Goal: Task Accomplishment & Management: Use online tool/utility

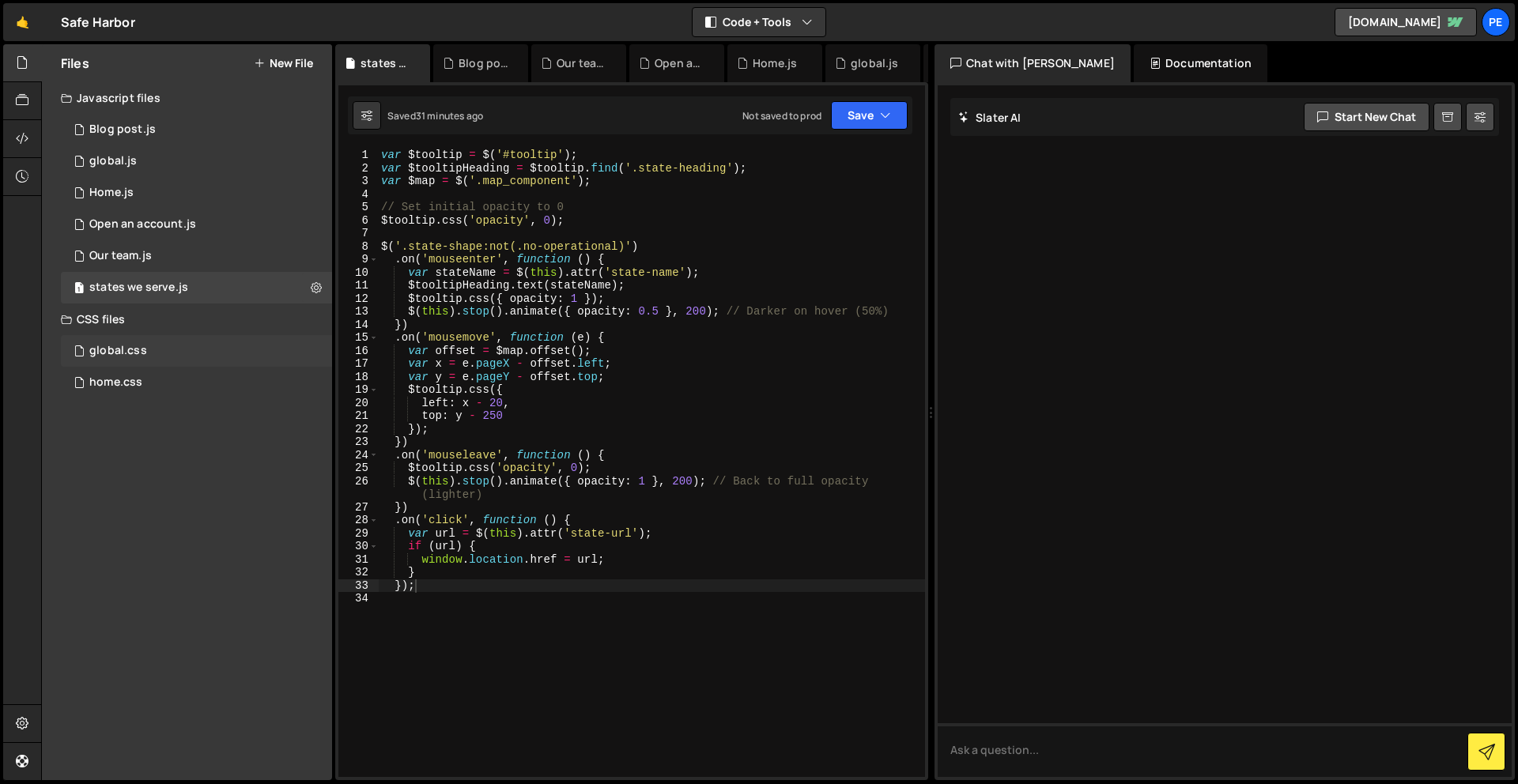
click at [137, 347] on div "global.css" at bounding box center [118, 351] width 58 height 14
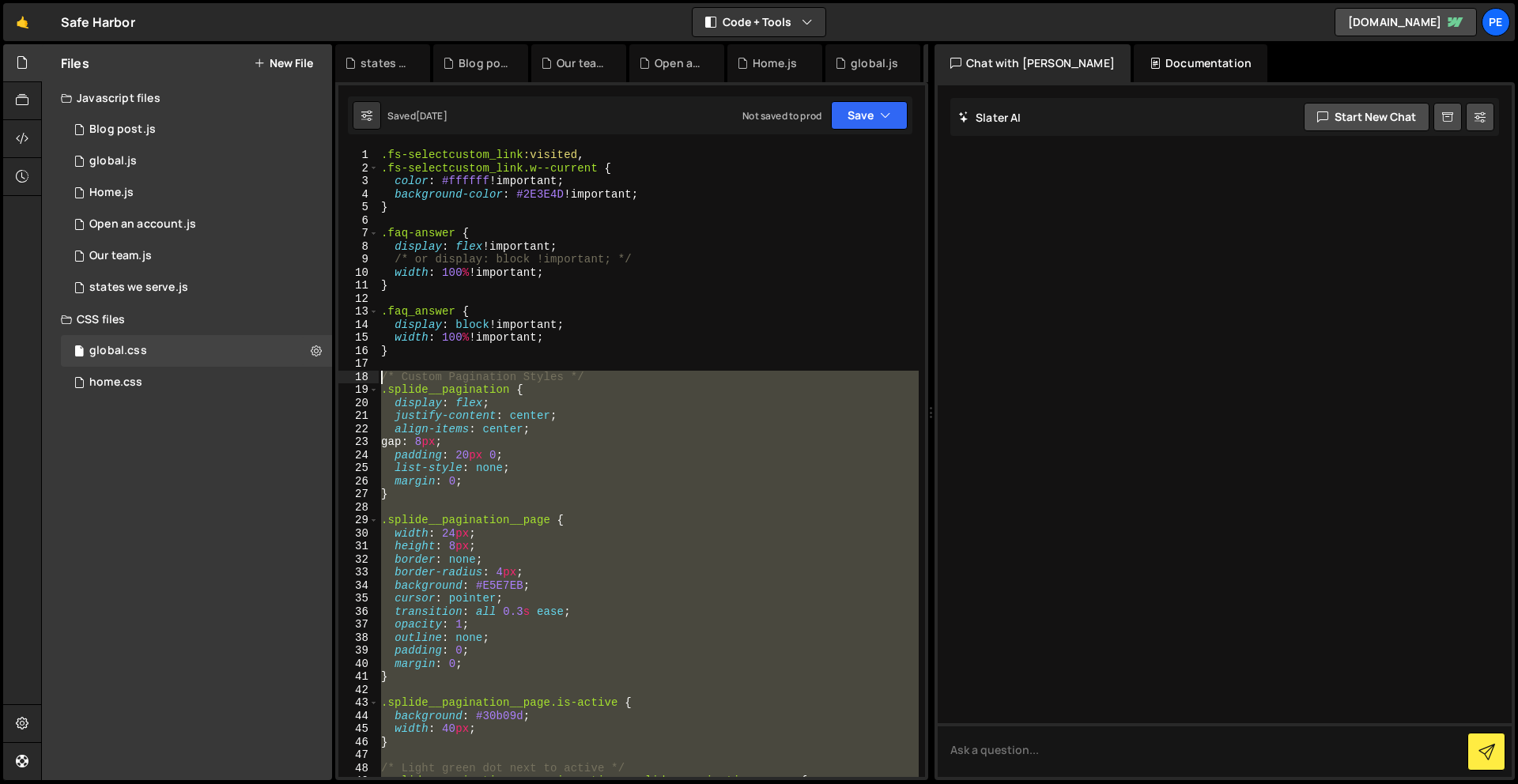
drag, startPoint x: 500, startPoint y: 666, endPoint x: 355, endPoint y: 373, distance: 326.9
click at [355, 373] on div "1 2 3 4 5 6 7 8 9 10 11 12 13 14 15 16 17 18 19 20 21 22 23 24 25 26 27 28 29 3…" at bounding box center [630, 463] width 586 height 628
type textarea "/* Custom Pagination Styles */ .splide__pagination {"
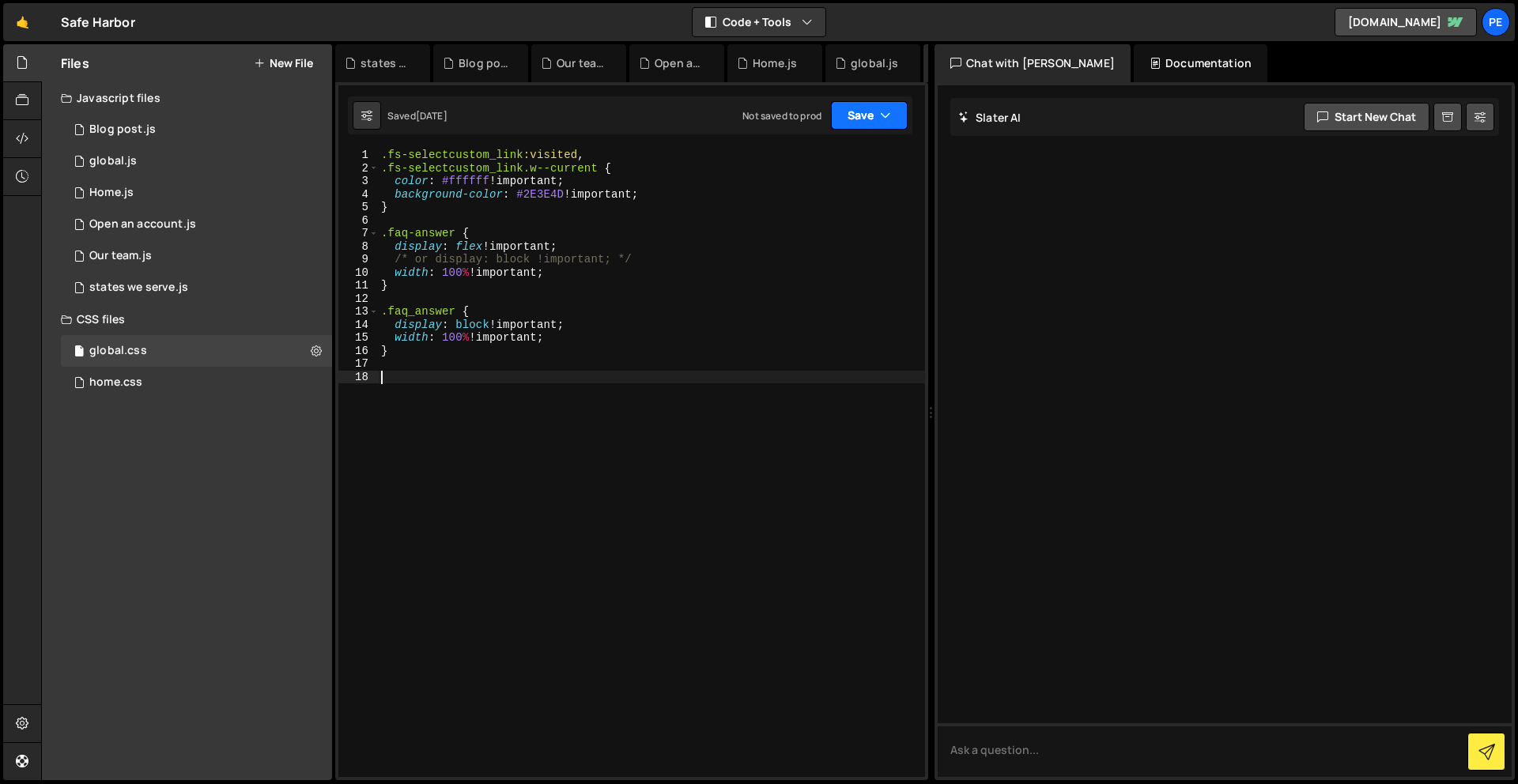
click at [867, 118] on button "Save" at bounding box center [869, 115] width 77 height 29
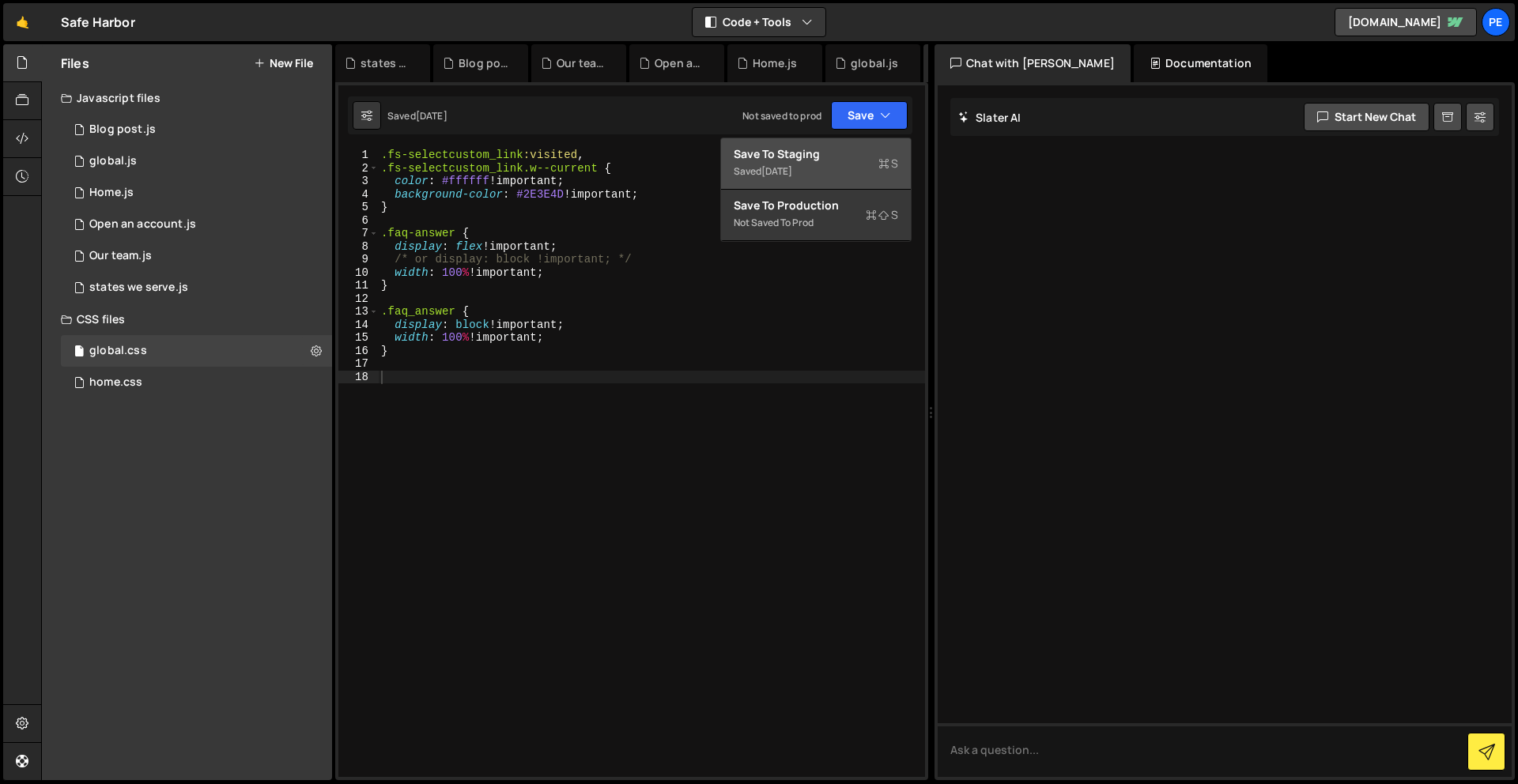
click at [863, 155] on div "Save to Staging S" at bounding box center [816, 154] width 165 height 16
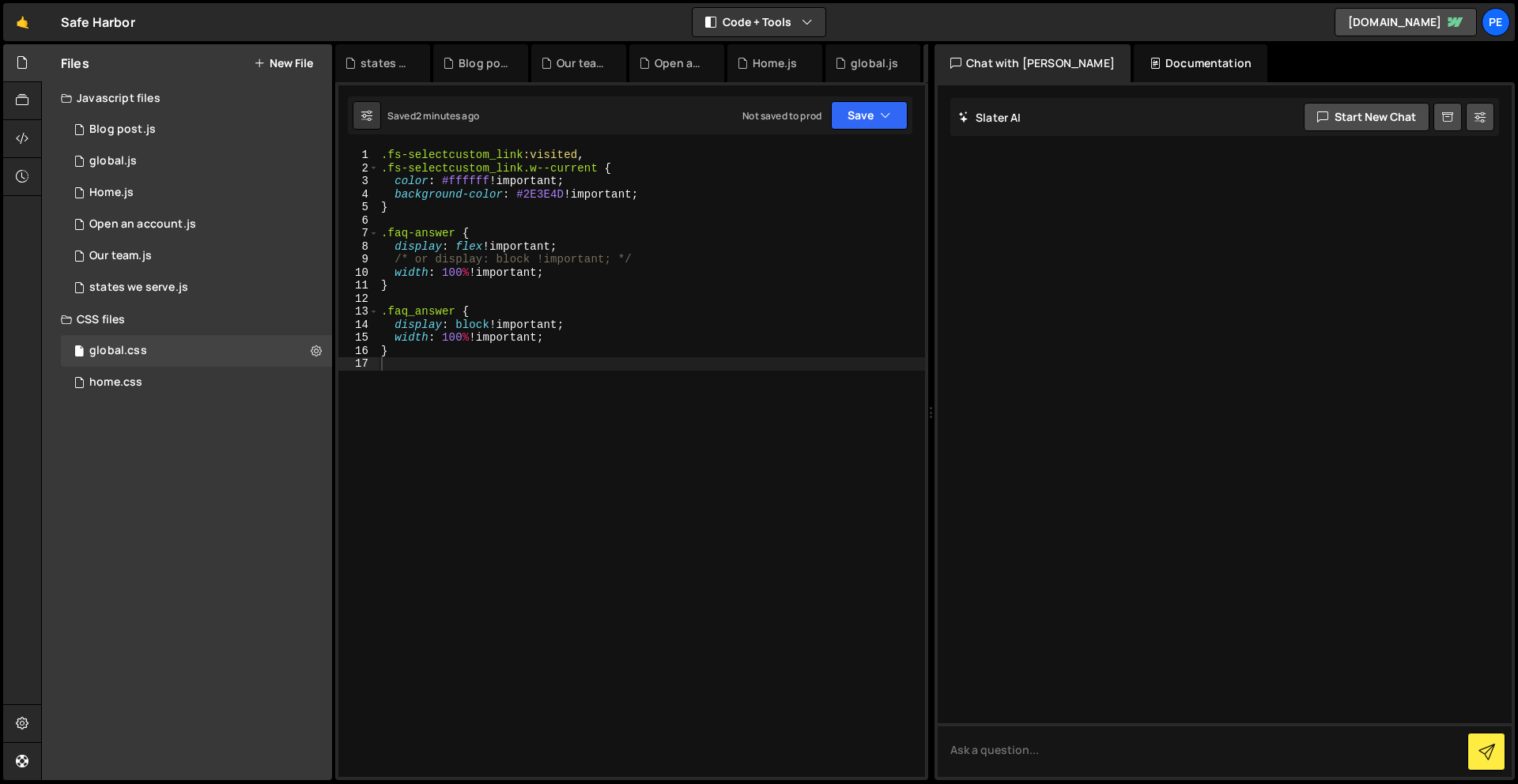
click at [497, 416] on div ".fs-selectcustom_link :visited , .fs-selectcustom_link.w--current { color : #ff…" at bounding box center [651, 476] width 547 height 655
click at [851, 111] on button "Save" at bounding box center [869, 115] width 77 height 29
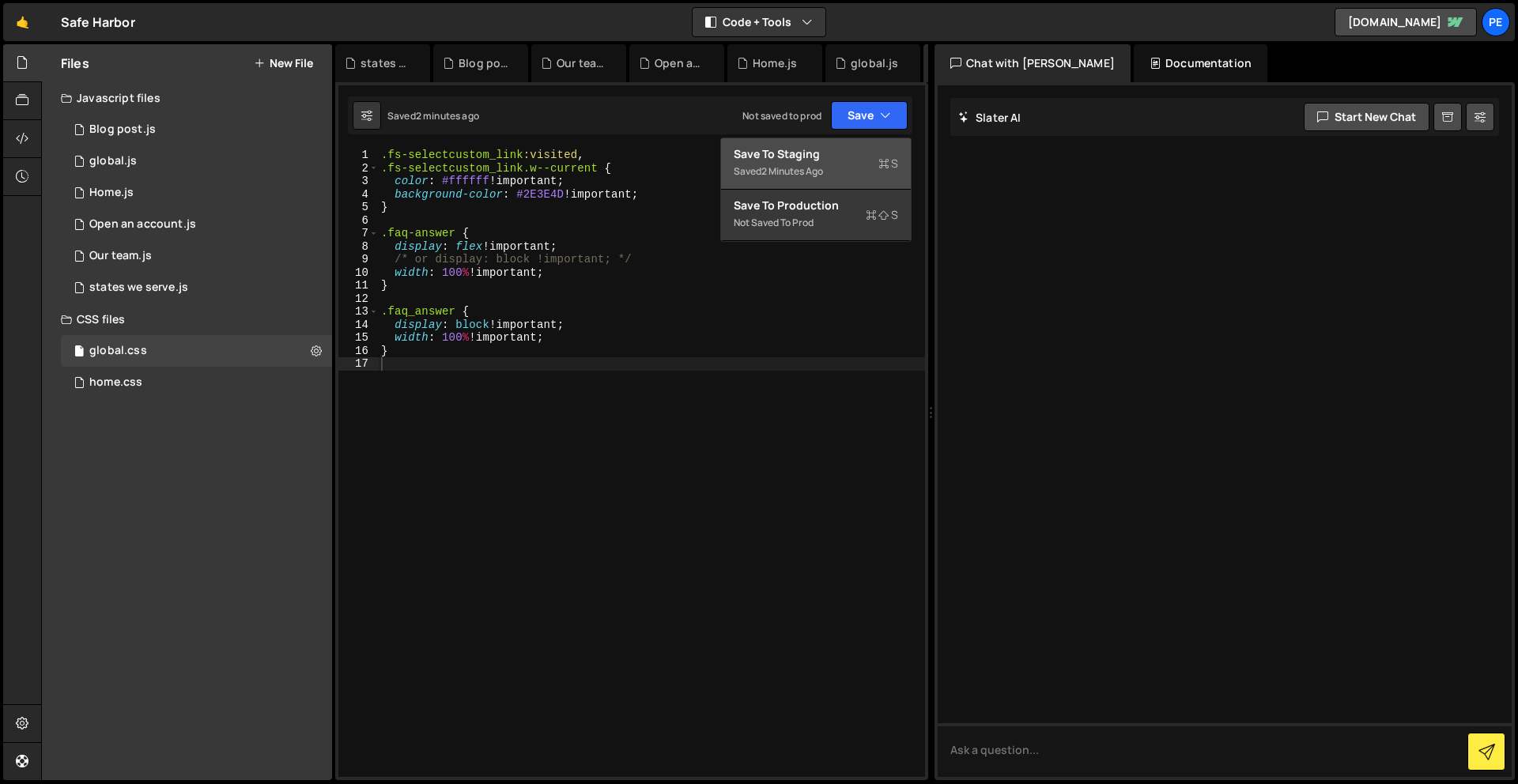
click at [848, 163] on div "Saved 2 minutes ago" at bounding box center [816, 171] width 165 height 19
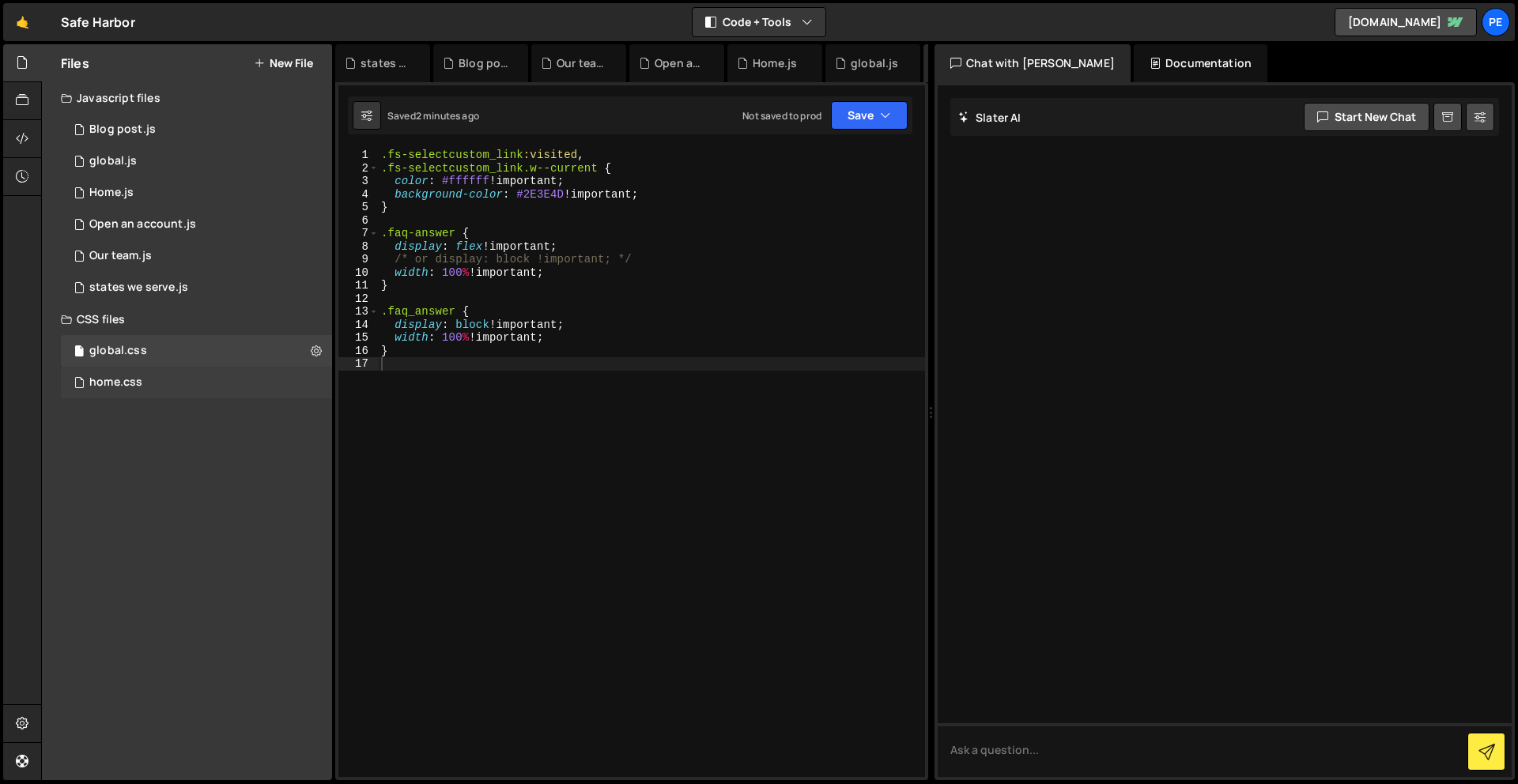
click at [132, 381] on div "home.css" at bounding box center [116, 382] width 53 height 14
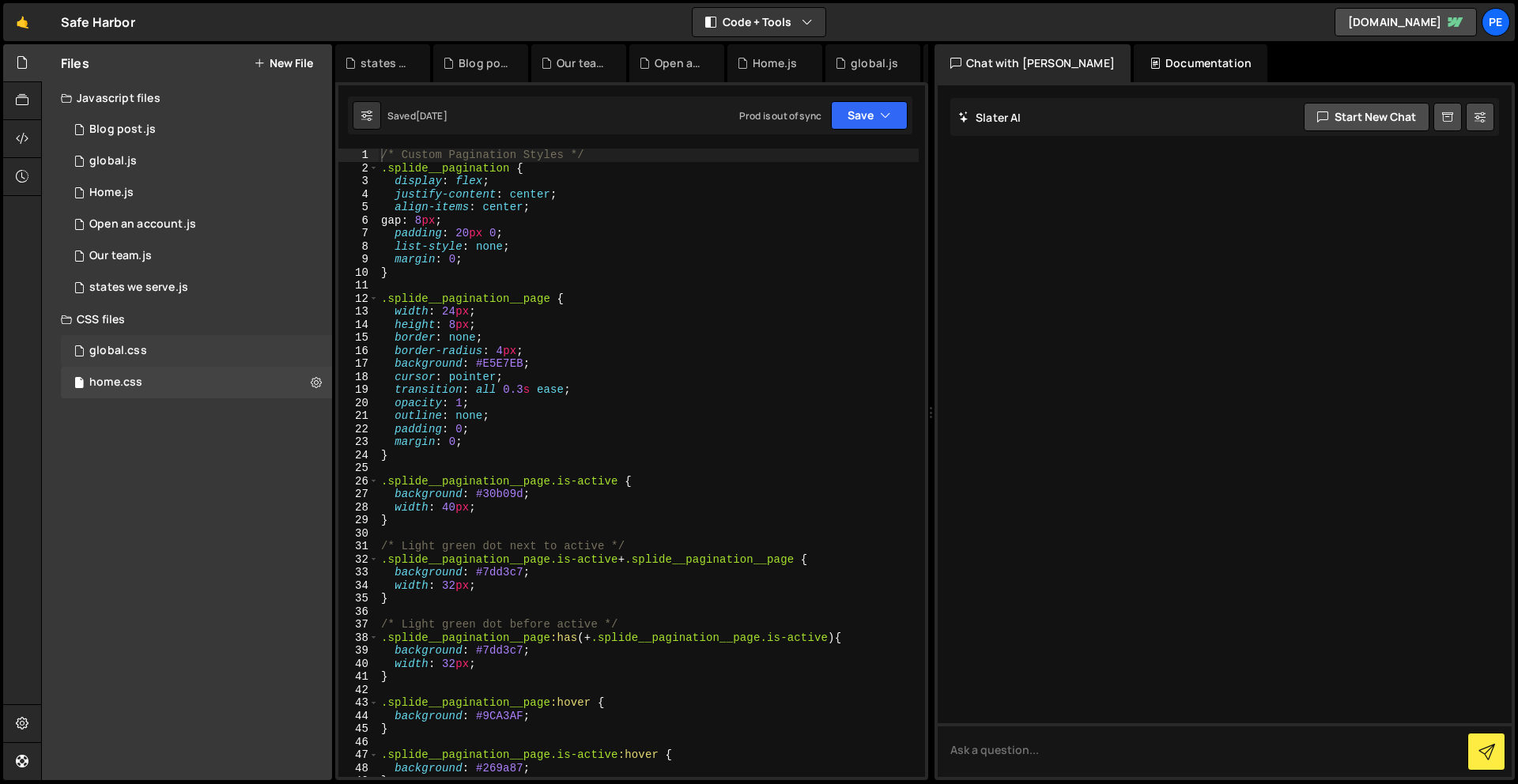
click at [110, 347] on div "global.css" at bounding box center [118, 351] width 58 height 14
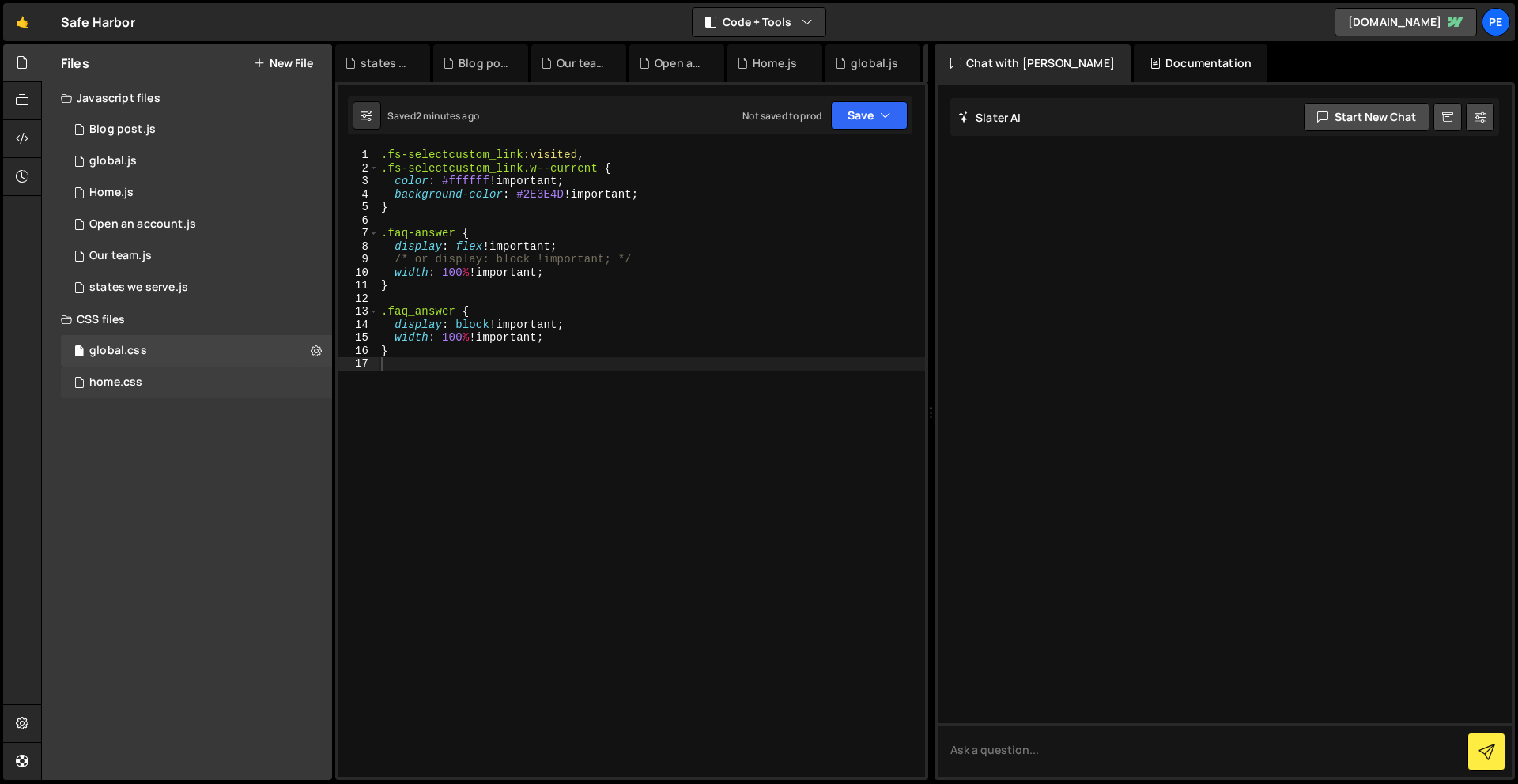
click at [111, 377] on div "home.css" at bounding box center [116, 382] width 53 height 14
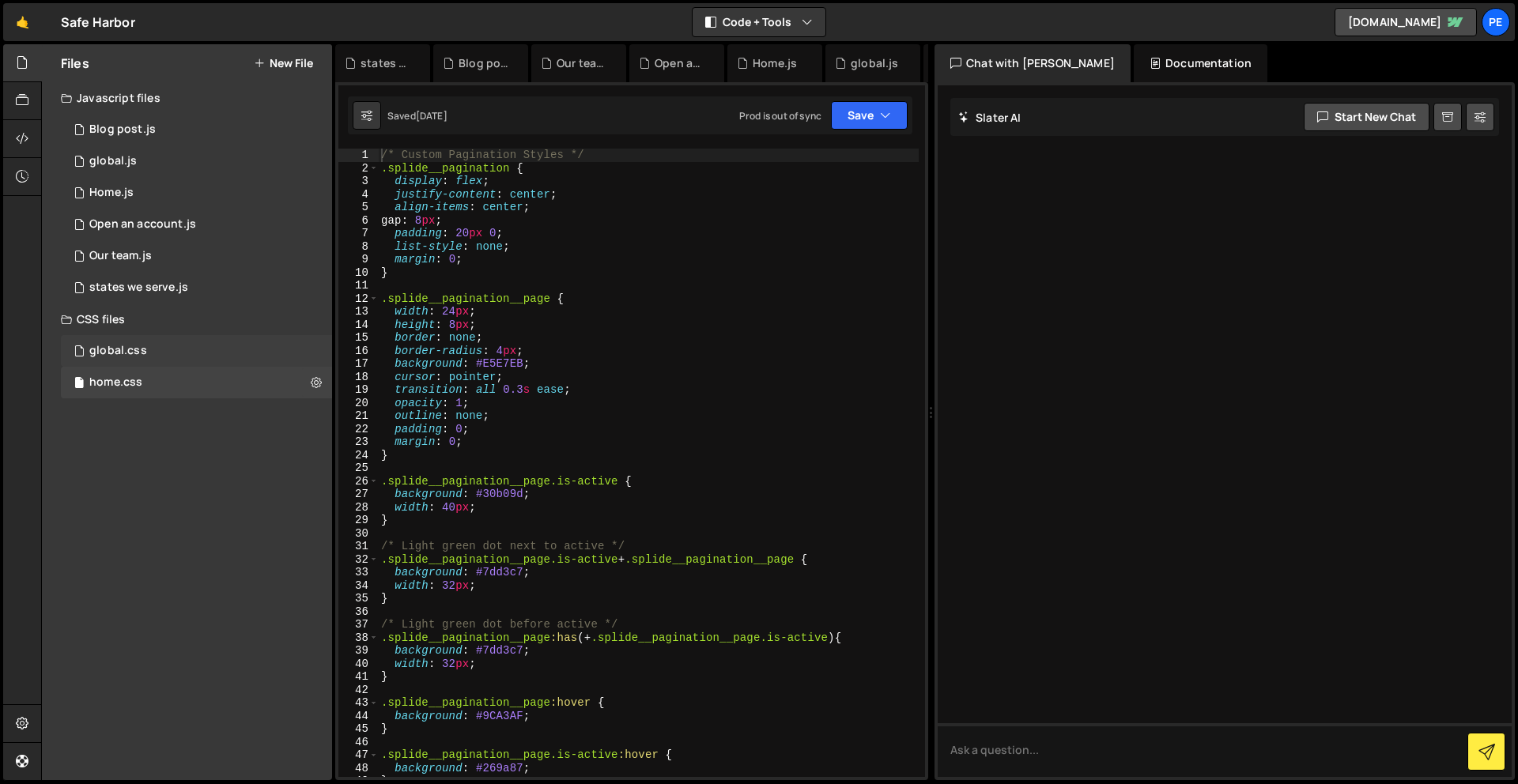
click at [125, 357] on div "global.css" at bounding box center [118, 351] width 58 height 14
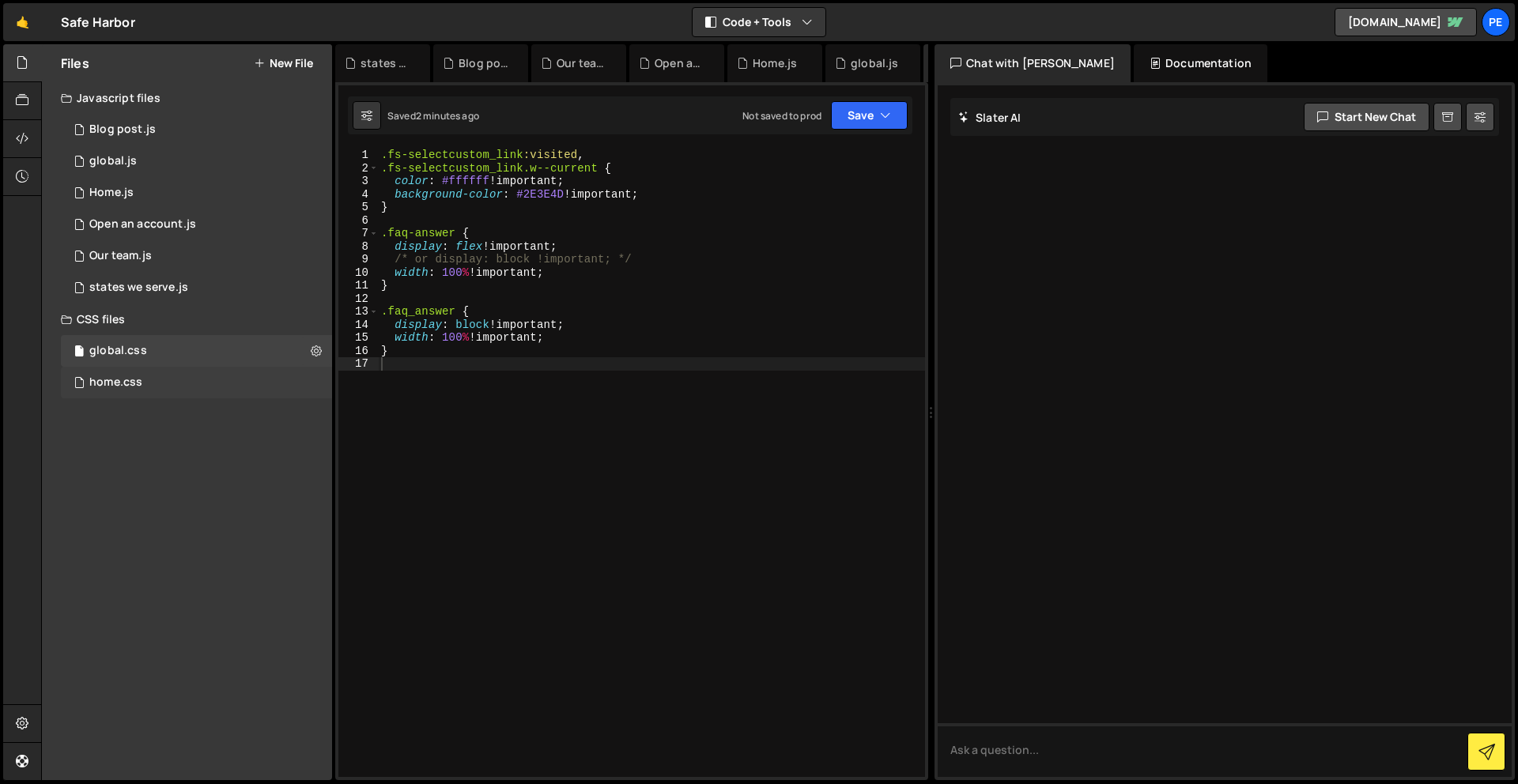
click at [135, 378] on div "home.css" at bounding box center [116, 382] width 53 height 14
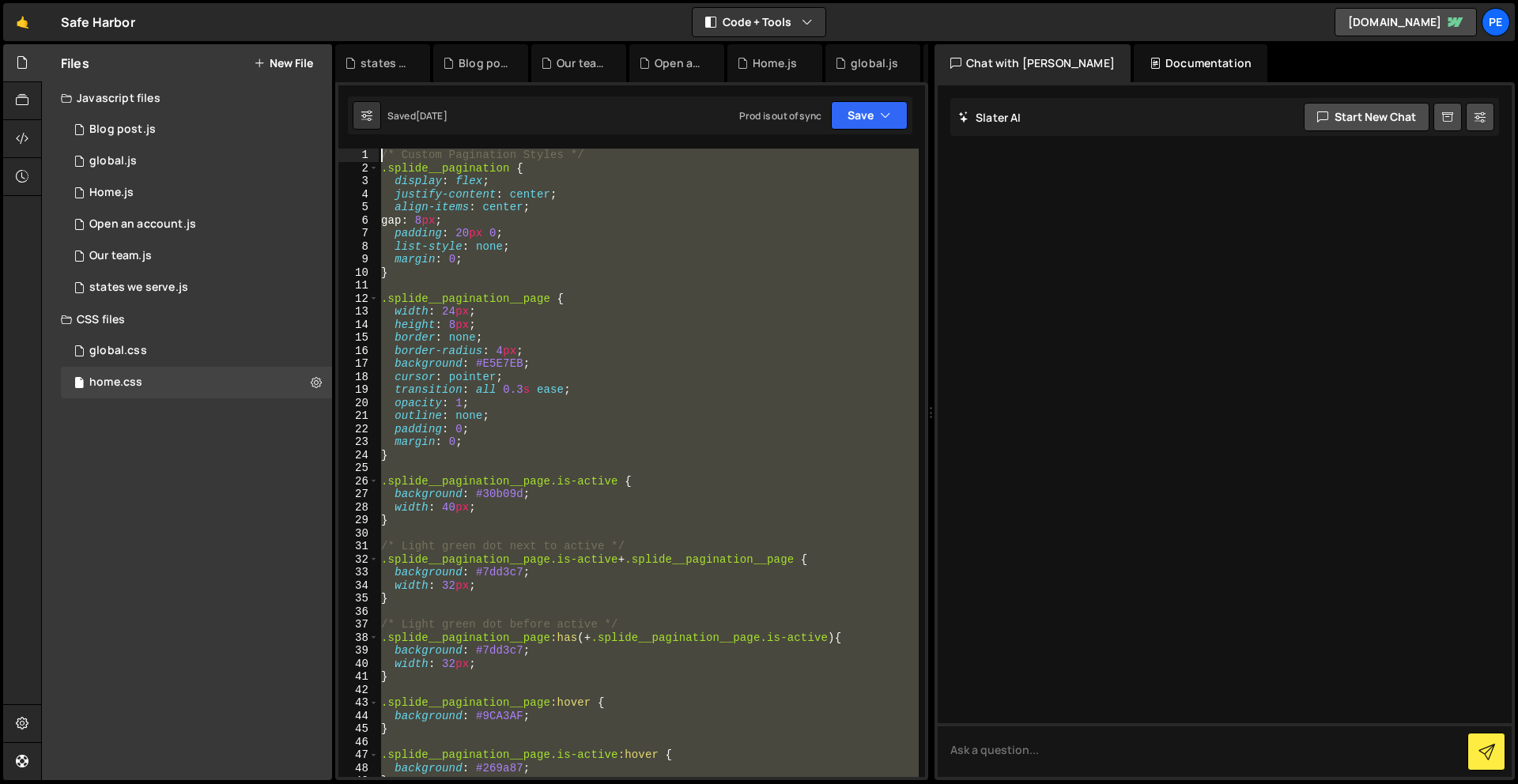
drag, startPoint x: 473, startPoint y: 620, endPoint x: 328, endPoint y: -3, distance: 639.7
click at [328, 0] on html "Projects [GEOGRAPHIC_DATA] Blog Pe Your current team is Perspective 1 Projects …" at bounding box center [759, 392] width 1518 height 784
type textarea "/* Custom Pagination Styles */ .splide__pagination {"
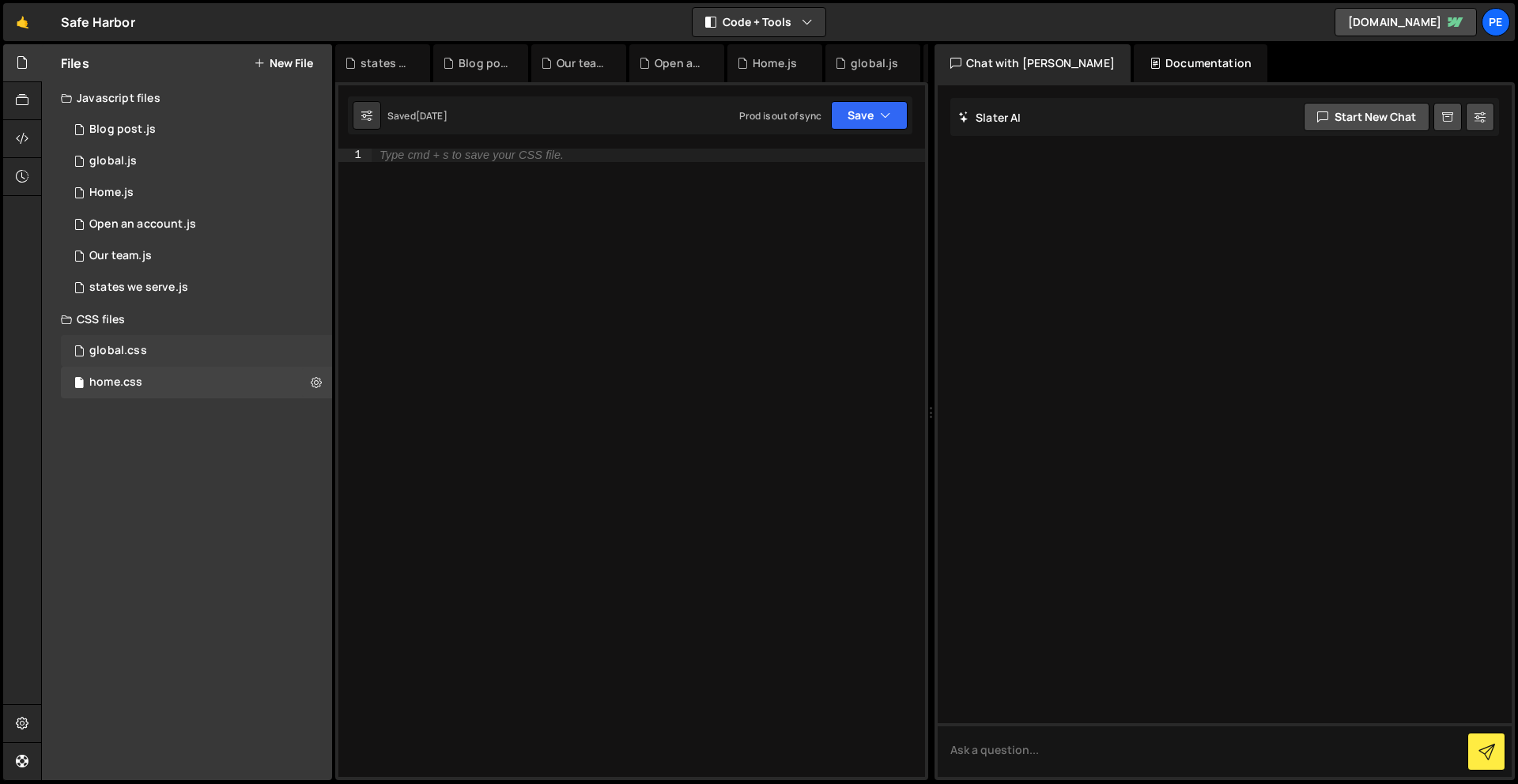
click at [158, 347] on div "global.css 0" at bounding box center [196, 351] width 271 height 32
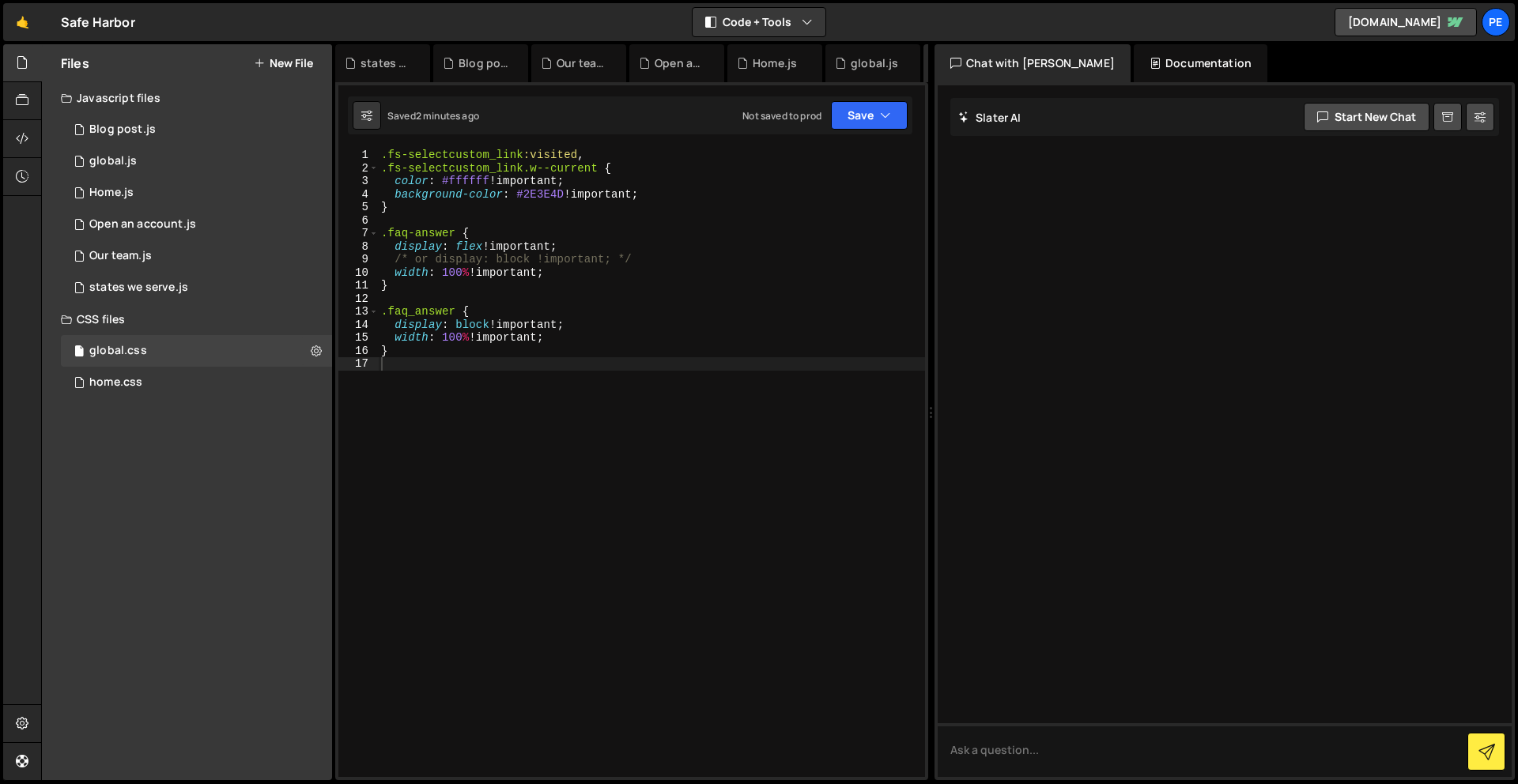
click at [472, 403] on div ".fs-selectcustom_link :visited , .fs-selectcustom_link.w--current { color : #ff…" at bounding box center [651, 476] width 547 height 655
type textarea "/////////////"
type textarea "/////////"
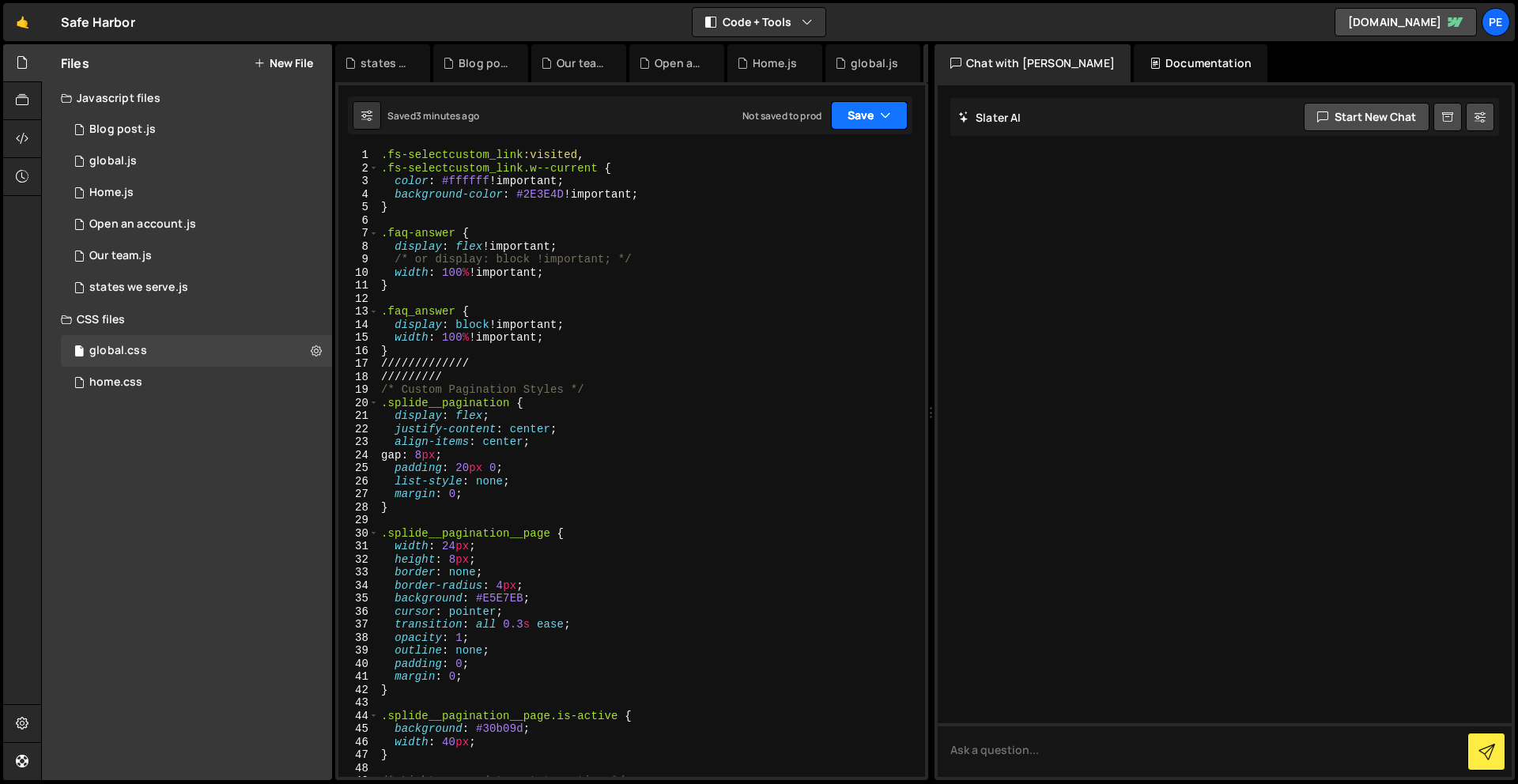
click at [865, 122] on button "Save" at bounding box center [869, 115] width 77 height 29
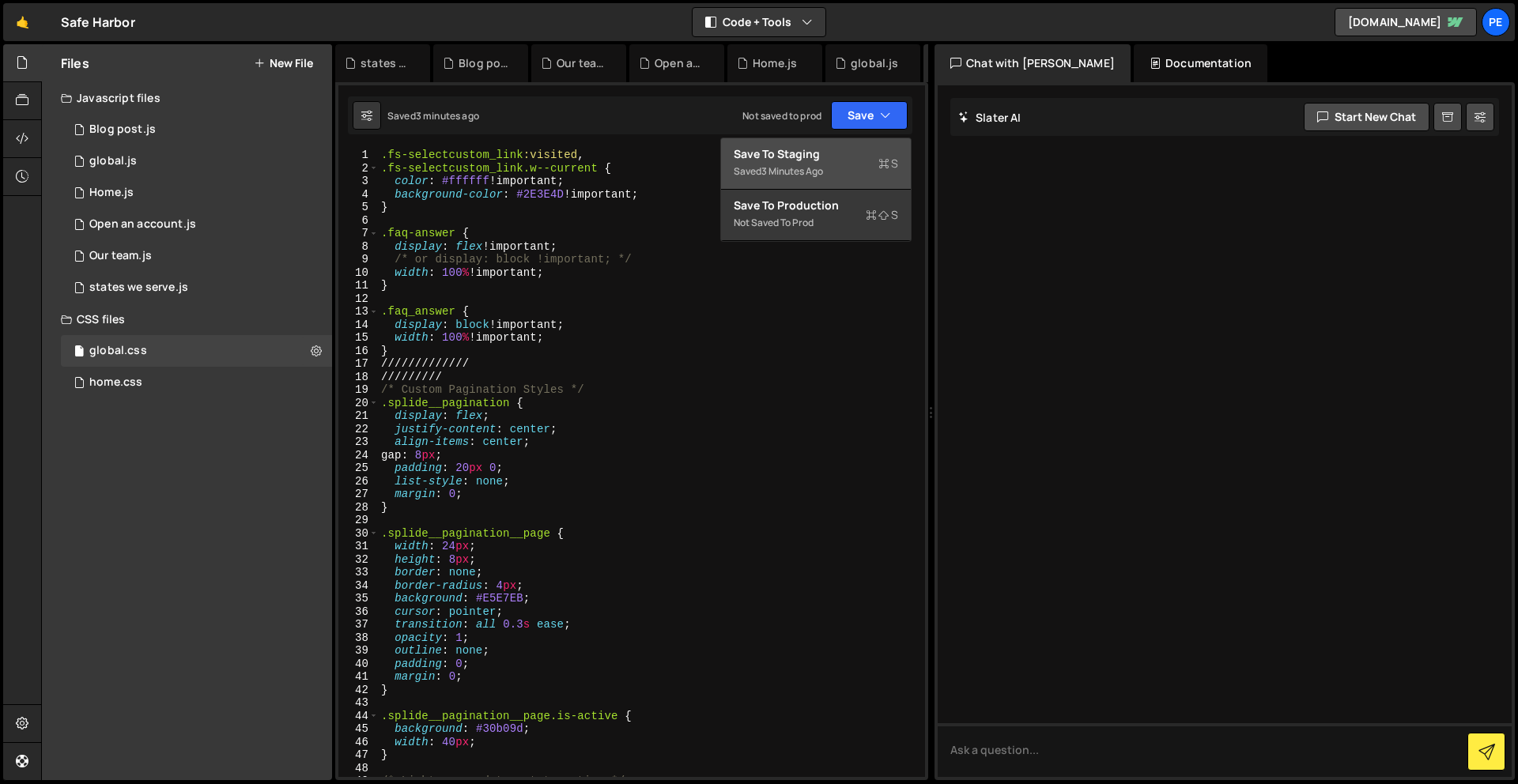
click at [855, 159] on div "Save to Staging S" at bounding box center [816, 154] width 165 height 16
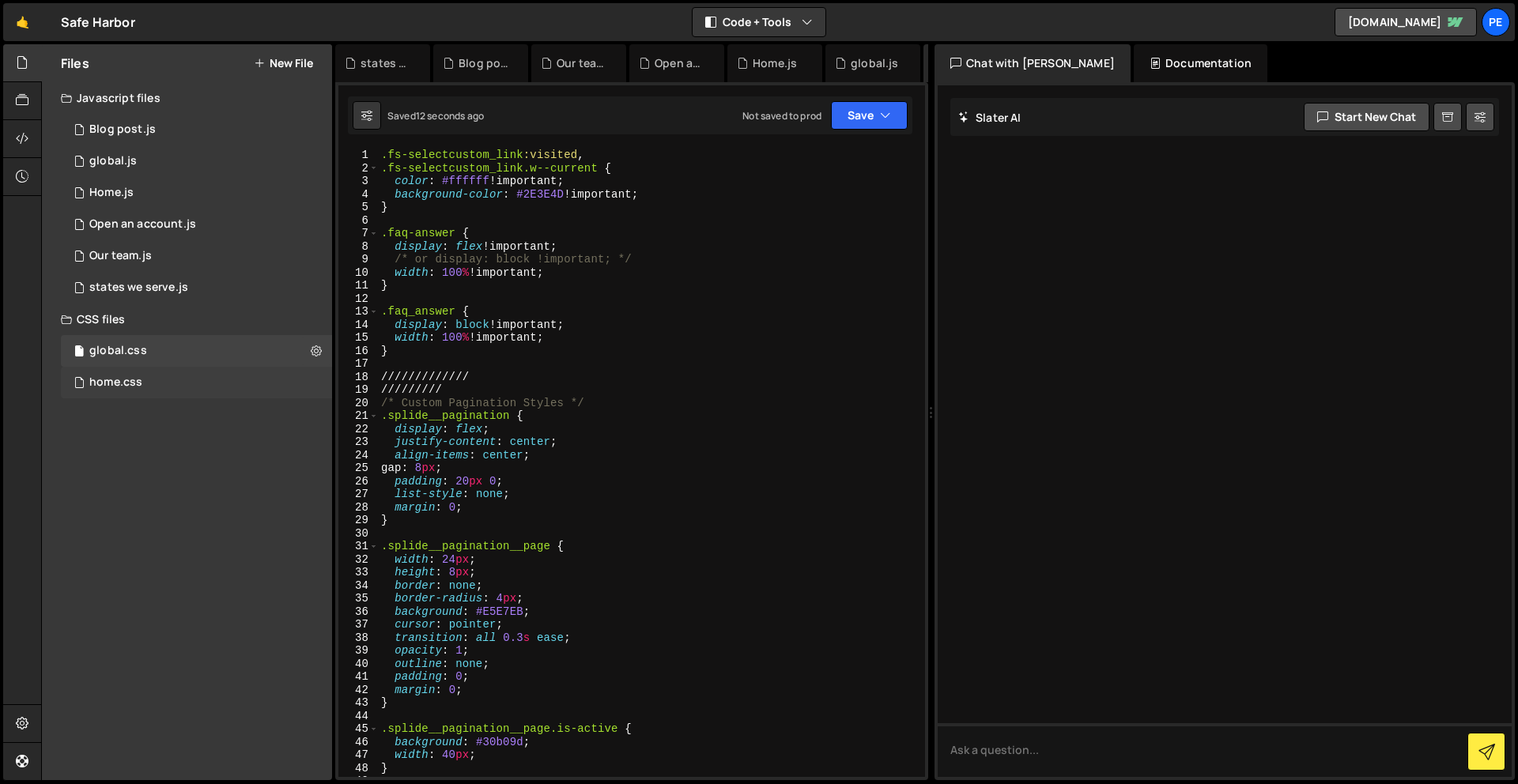
click at [110, 384] on div "home.css" at bounding box center [116, 382] width 53 height 14
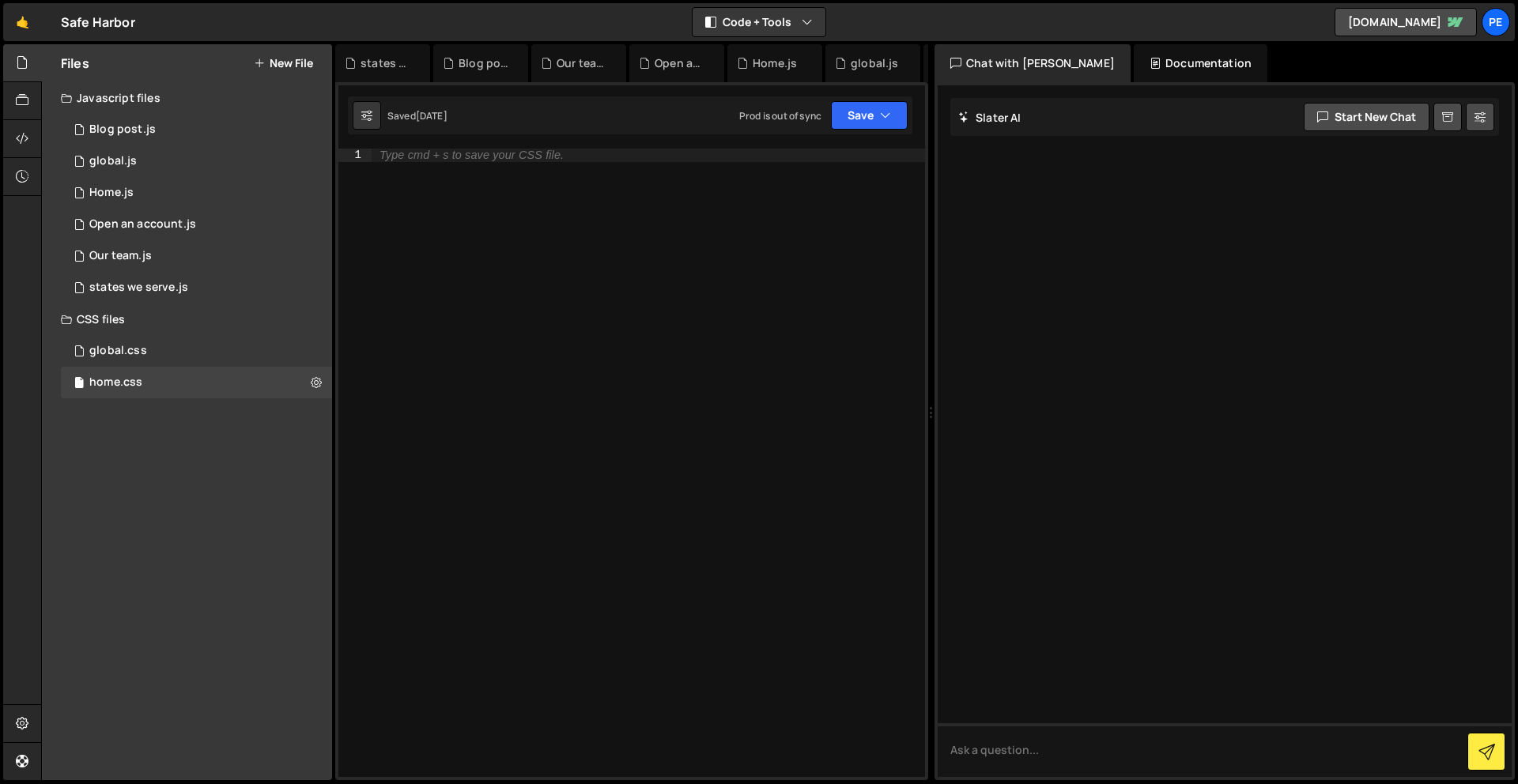
click at [605, 361] on div "Type cmd + s to save your CSS file." at bounding box center [648, 476] width 554 height 655
click at [121, 194] on div "Home.js" at bounding box center [111, 193] width 44 height 14
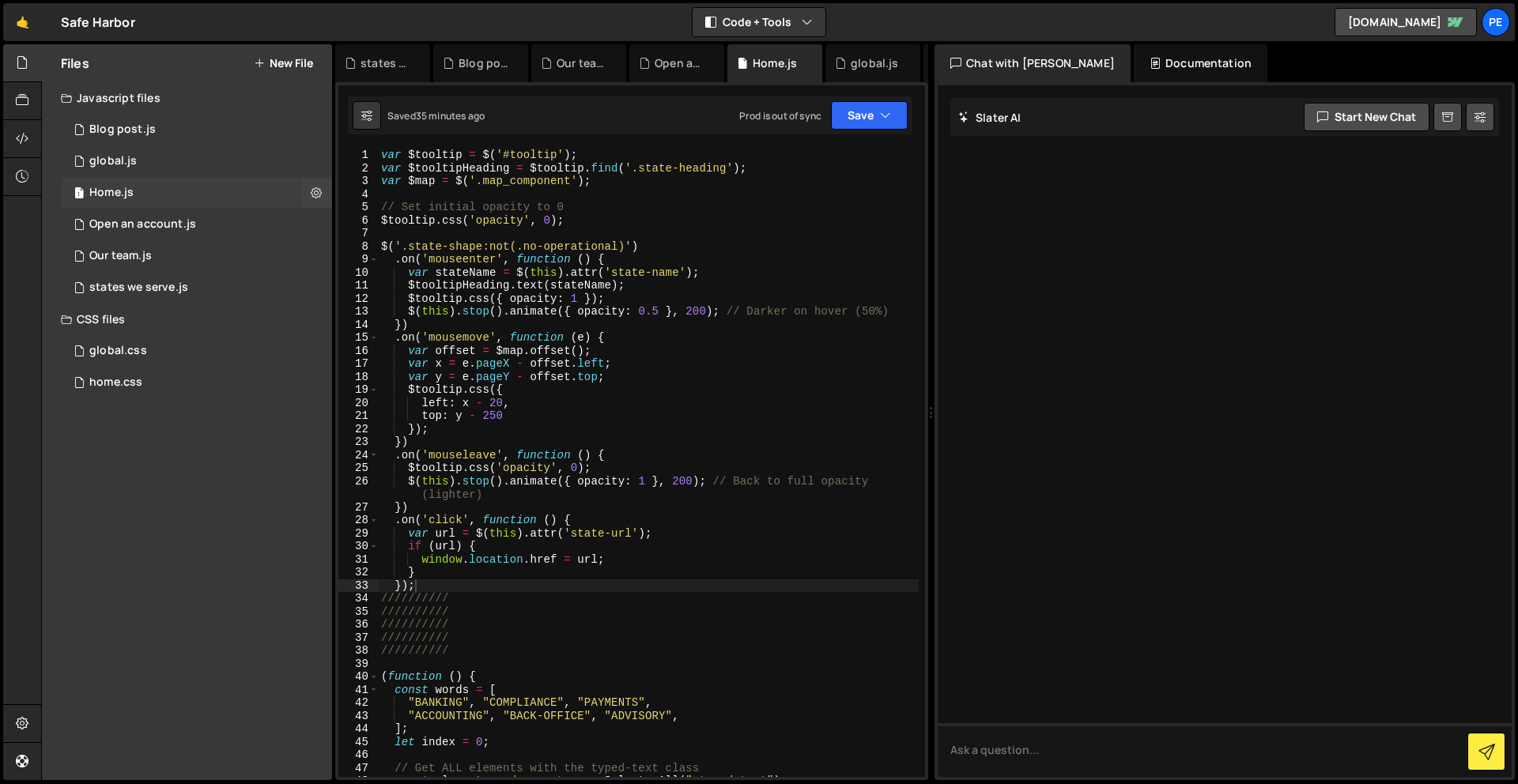
click at [145, 198] on div "1 Home.js 0" at bounding box center [196, 193] width 271 height 32
click at [154, 159] on div "1 global.js 0" at bounding box center [196, 162] width 271 height 32
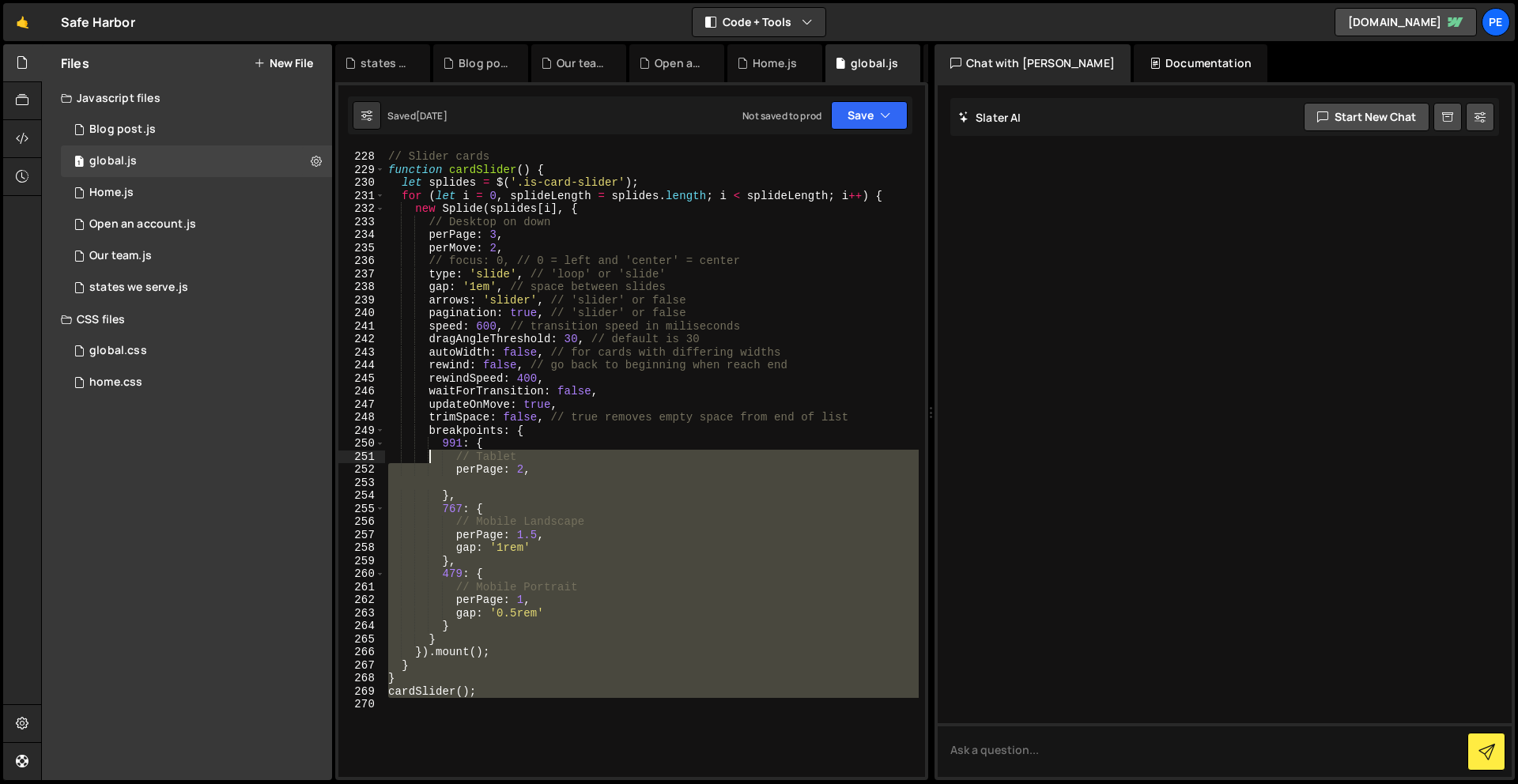
scroll to position [2998, 0]
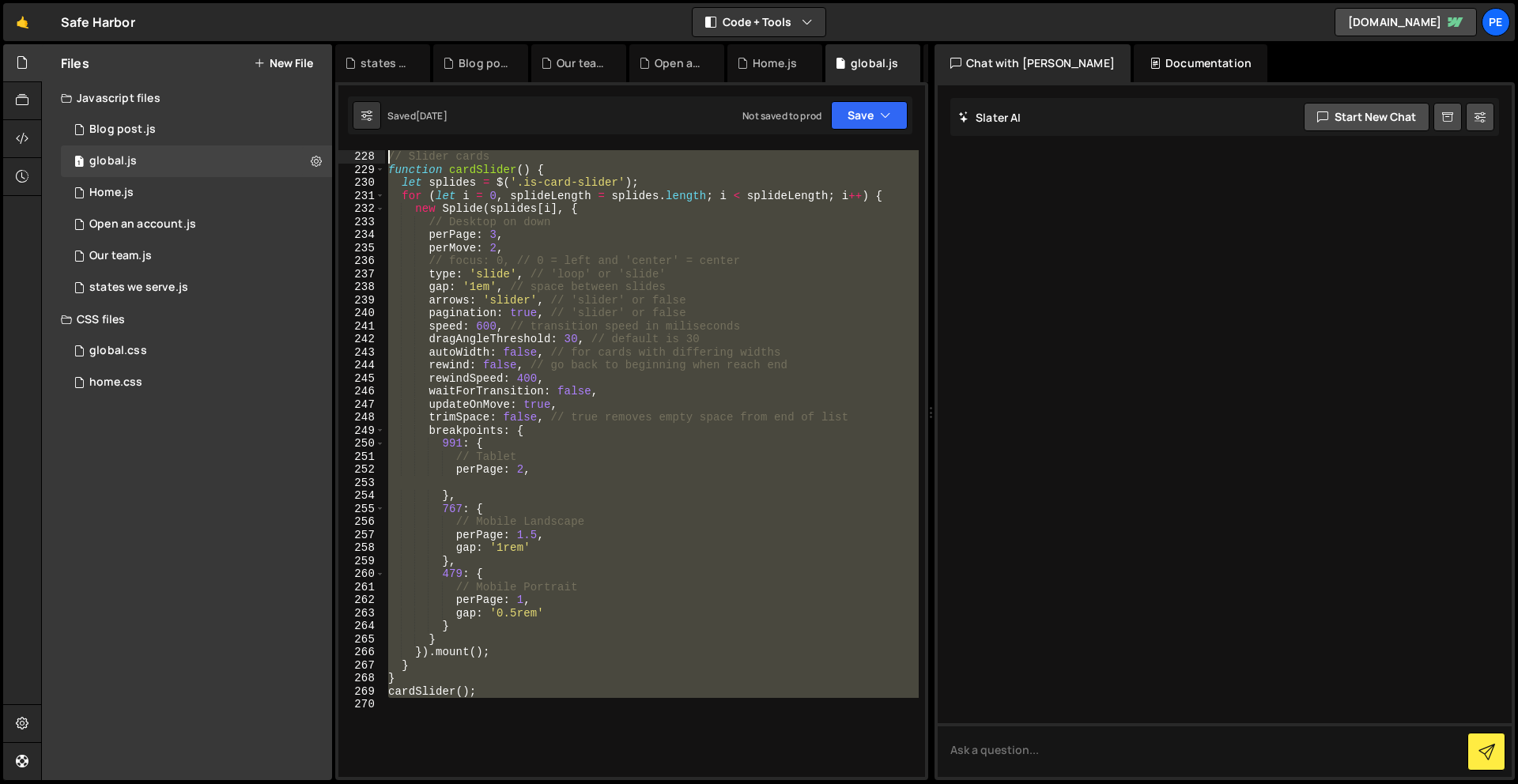
drag, startPoint x: 448, startPoint y: 516, endPoint x: 376, endPoint y: 163, distance: 360.3
click at [376, 163] on div "227 228 229 230 231 232 233 234 235 236 237 238 239 240 241 242 243 244 245 246…" at bounding box center [630, 463] width 586 height 628
click at [506, 686] on div "//////////////// // Slider cards function cardSlider ( ) { let splides = $ ( '.…" at bounding box center [652, 463] width 534 height 628
type textarea "cardSlider();"
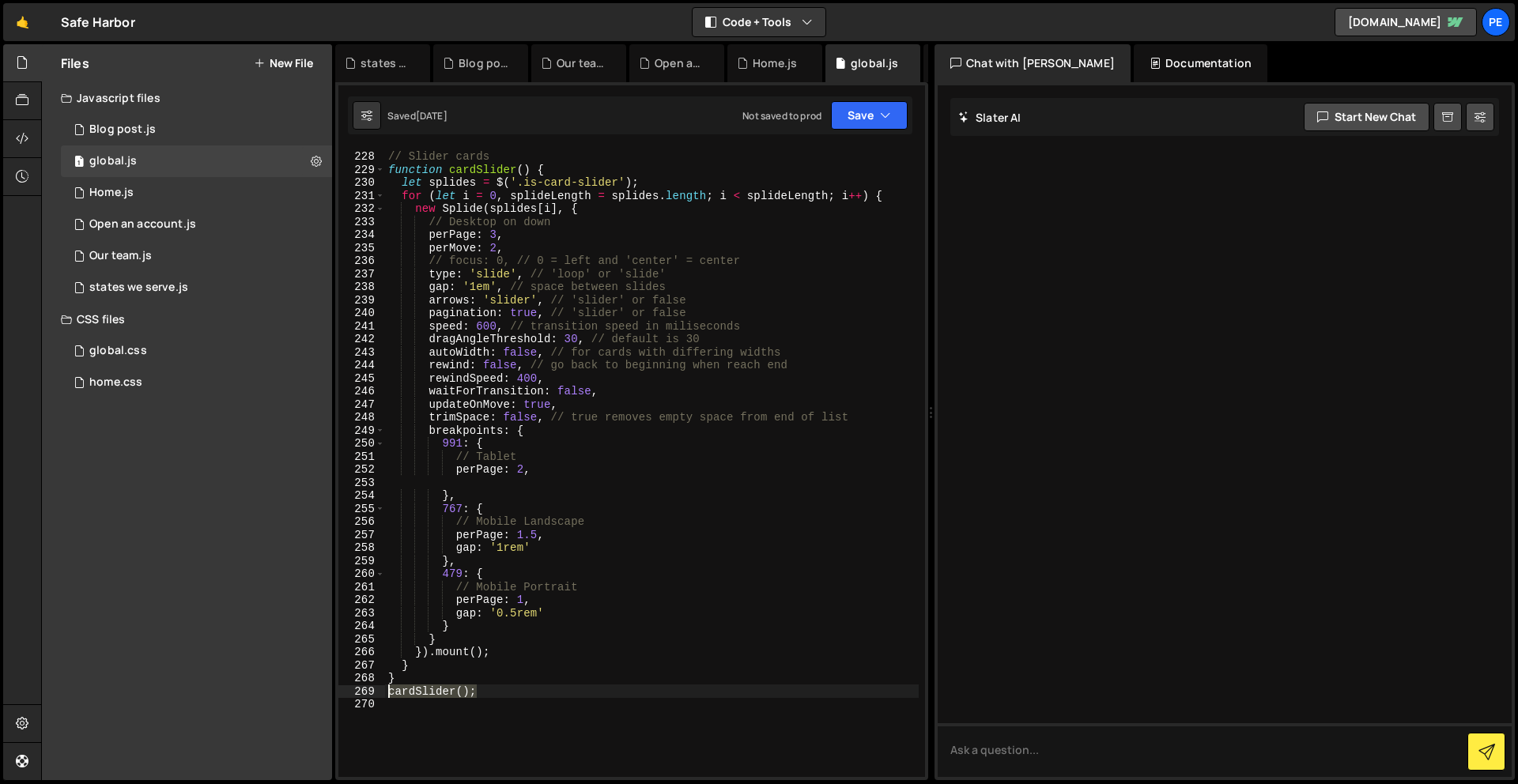
drag, startPoint x: 467, startPoint y: 691, endPoint x: 365, endPoint y: 688, distance: 102.0
click at [365, 688] on div "cardSlider(); 227 228 229 230 231 232 233 234 235 236 237 238 239 240 241 242 2…" at bounding box center [630, 463] width 586 height 628
click at [879, 118] on button "Save" at bounding box center [869, 115] width 77 height 29
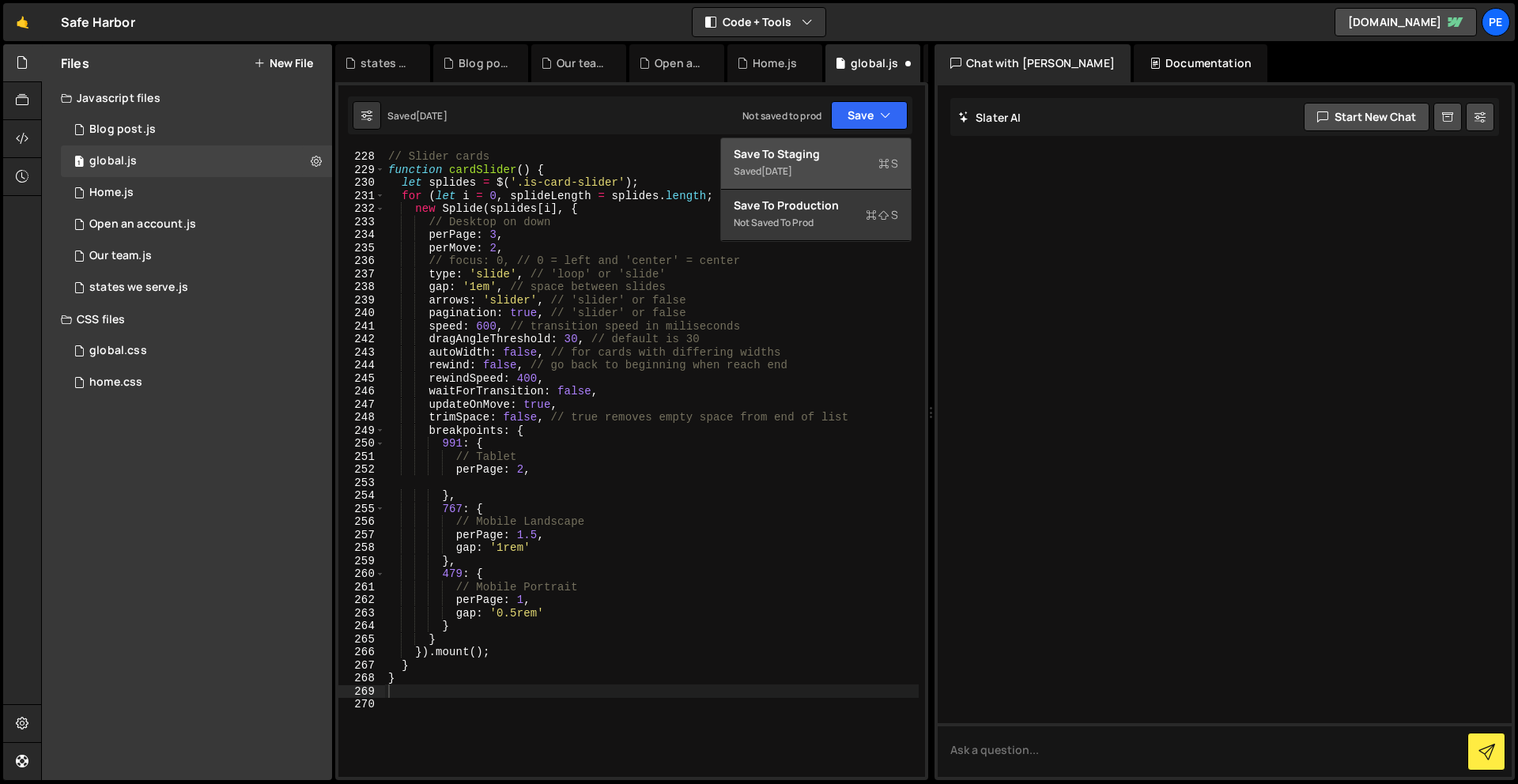
click at [869, 150] on div "Save to Staging S" at bounding box center [816, 154] width 165 height 16
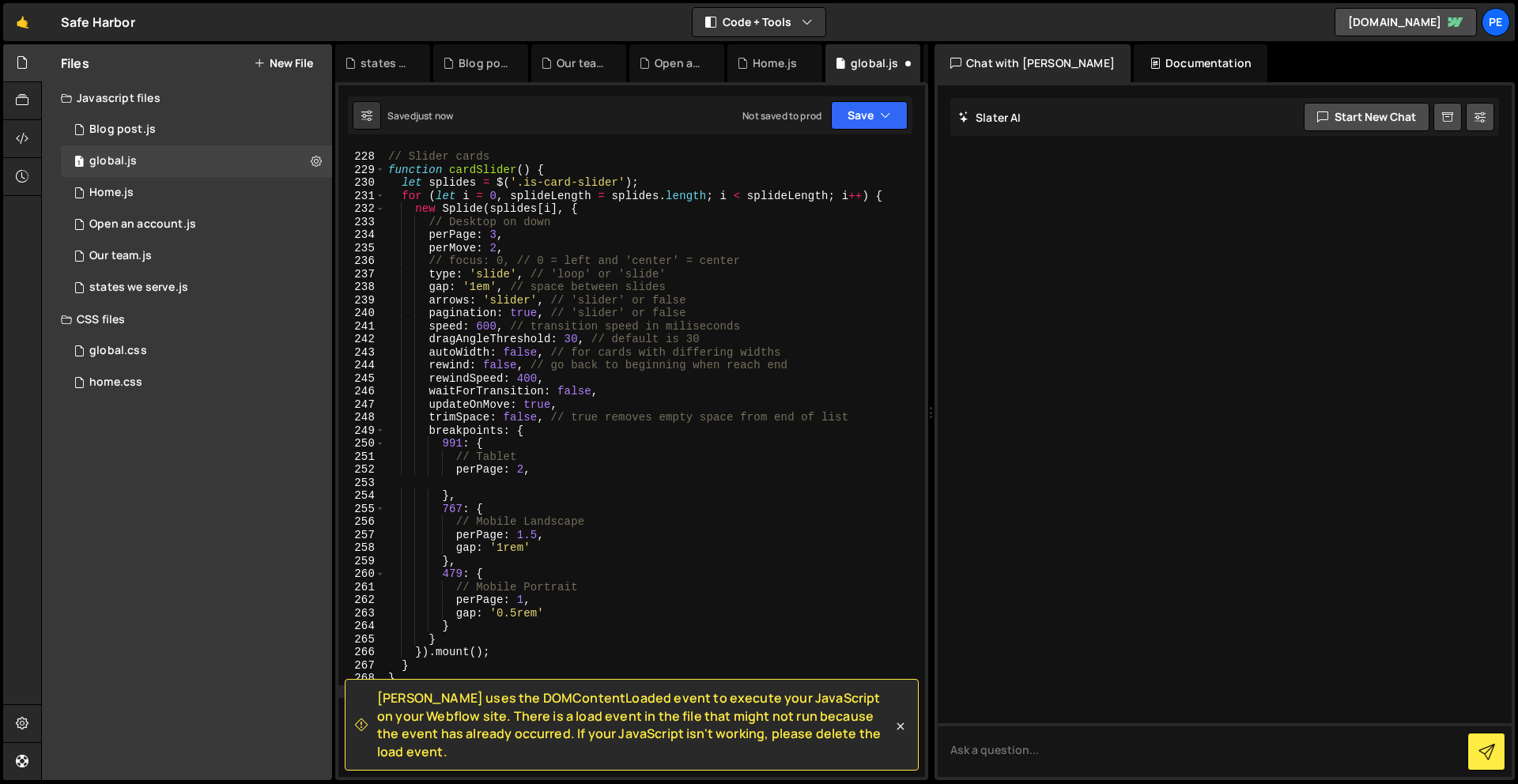
scroll to position [3035, 0]
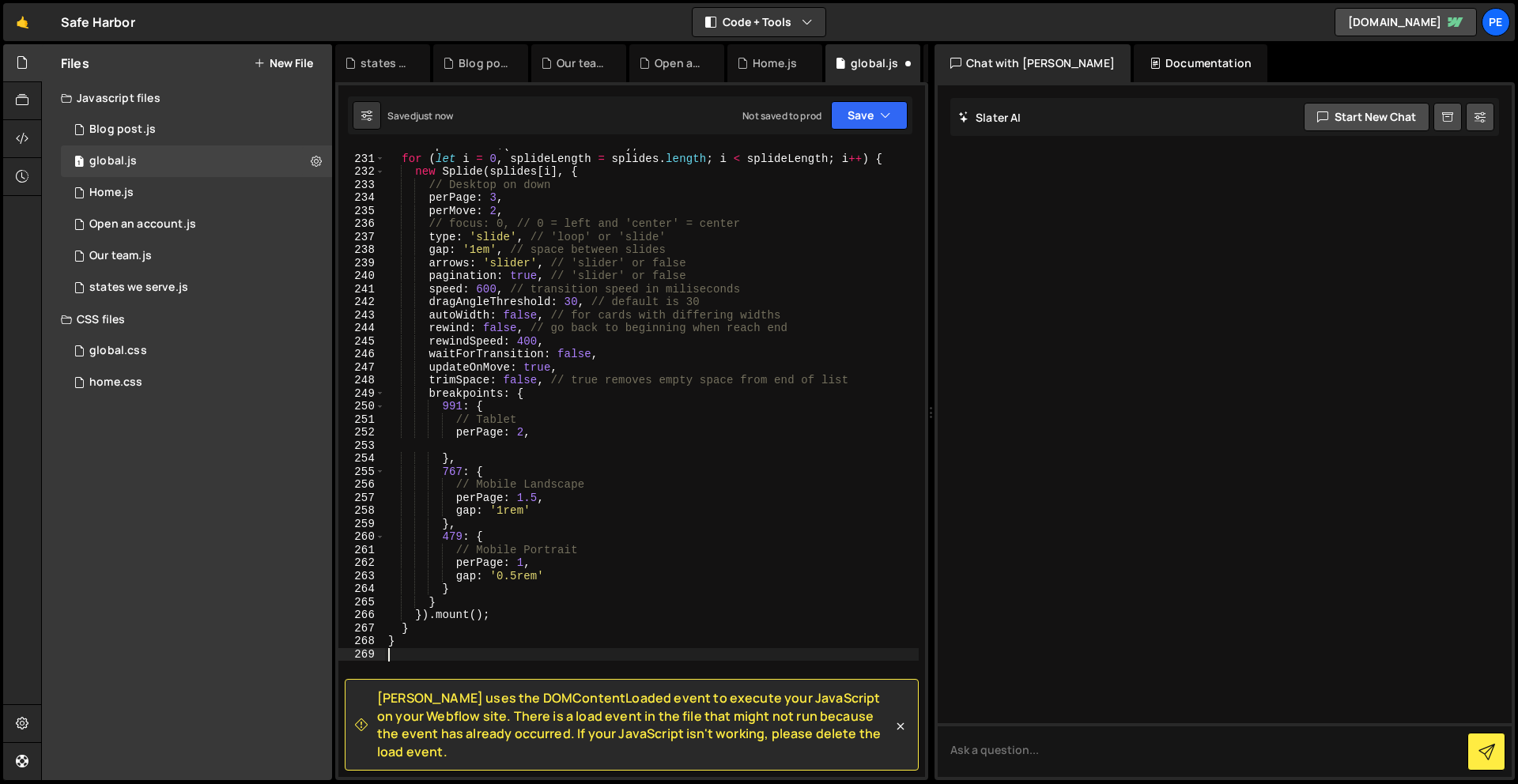
click at [468, 655] on div "let splides = $ ( '.is-card-slider' ) ; for ( let i = 0 , splideLength = splide…" at bounding box center [652, 466] width 534 height 655
click at [558, 659] on div "let splides = $ ( '.is-card-slider' ) ; for ( let i = 0 , splideLength = splide…" at bounding box center [652, 463] width 534 height 628
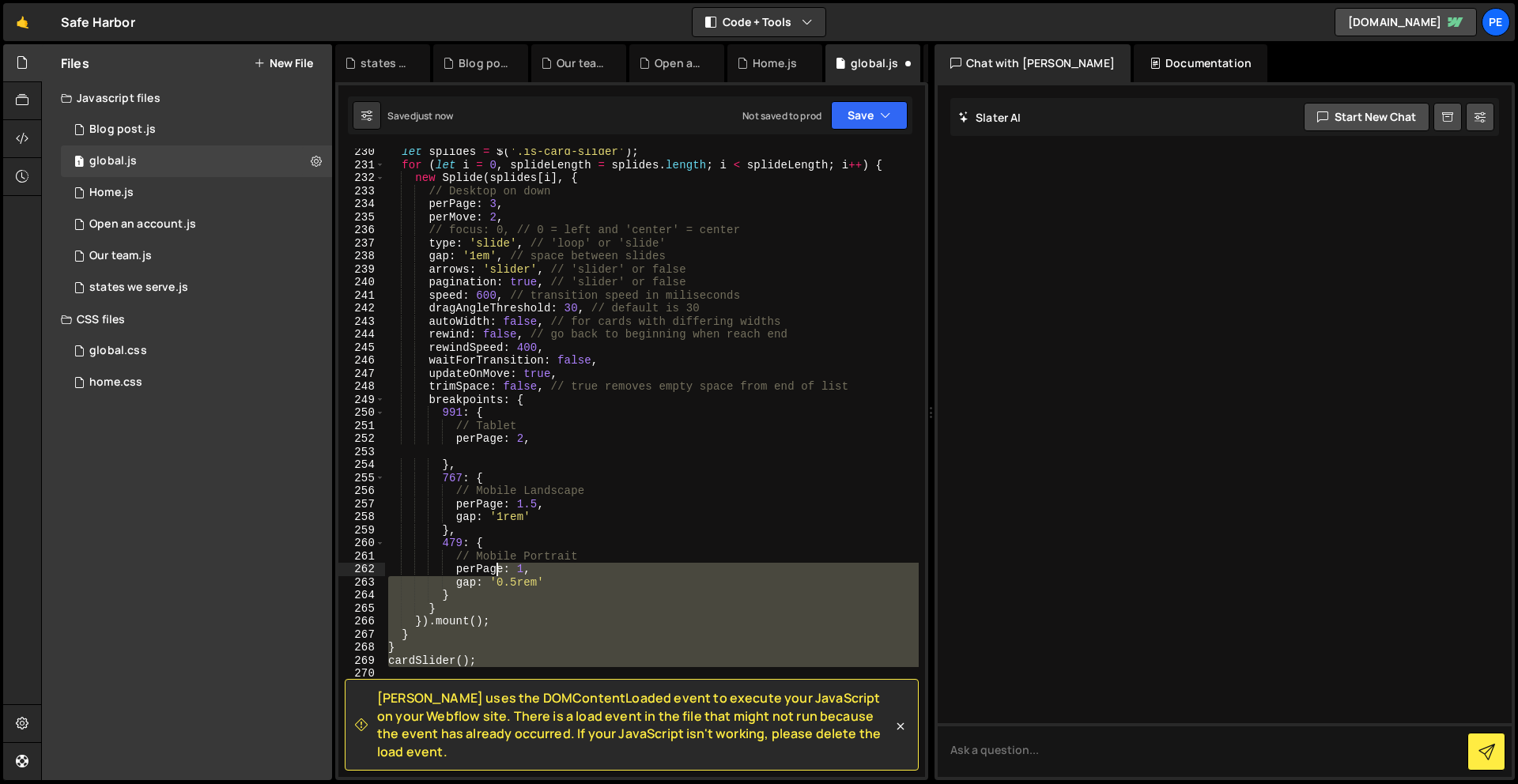
scroll to position [2816, 0]
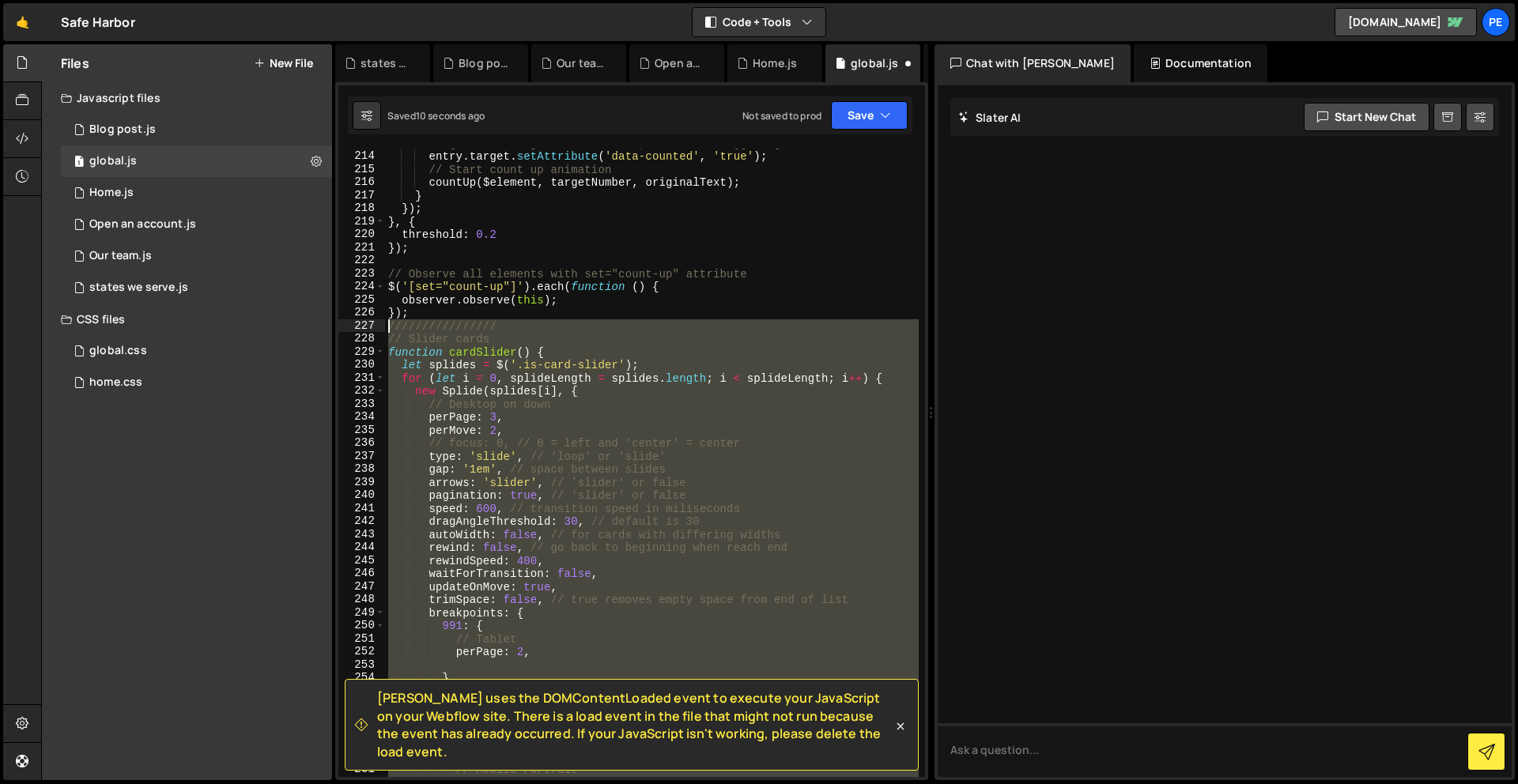
drag, startPoint x: 516, startPoint y: 668, endPoint x: 383, endPoint y: 332, distance: 361.4
click at [383, 332] on div "cardSlider(); 213 214 215 216 217 218 219 220 221 222 223 224 225 226 227 228 2…" at bounding box center [630, 463] width 586 height 628
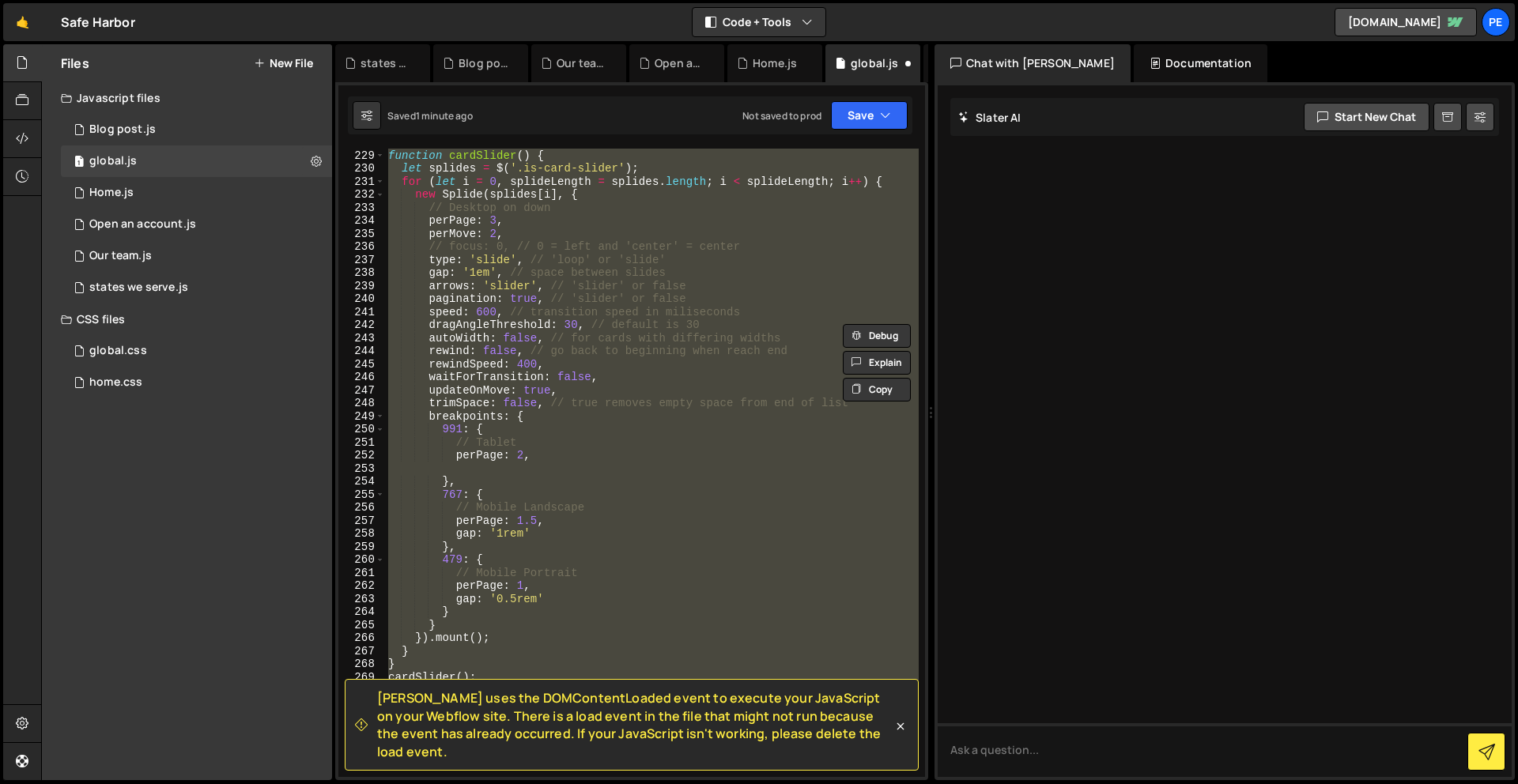
scroll to position [3008, 0]
click at [487, 686] on div "// Slider cards function cardSlider ( ) { let splides = $ ( '.is-card-slider' )…" at bounding box center [652, 463] width 534 height 628
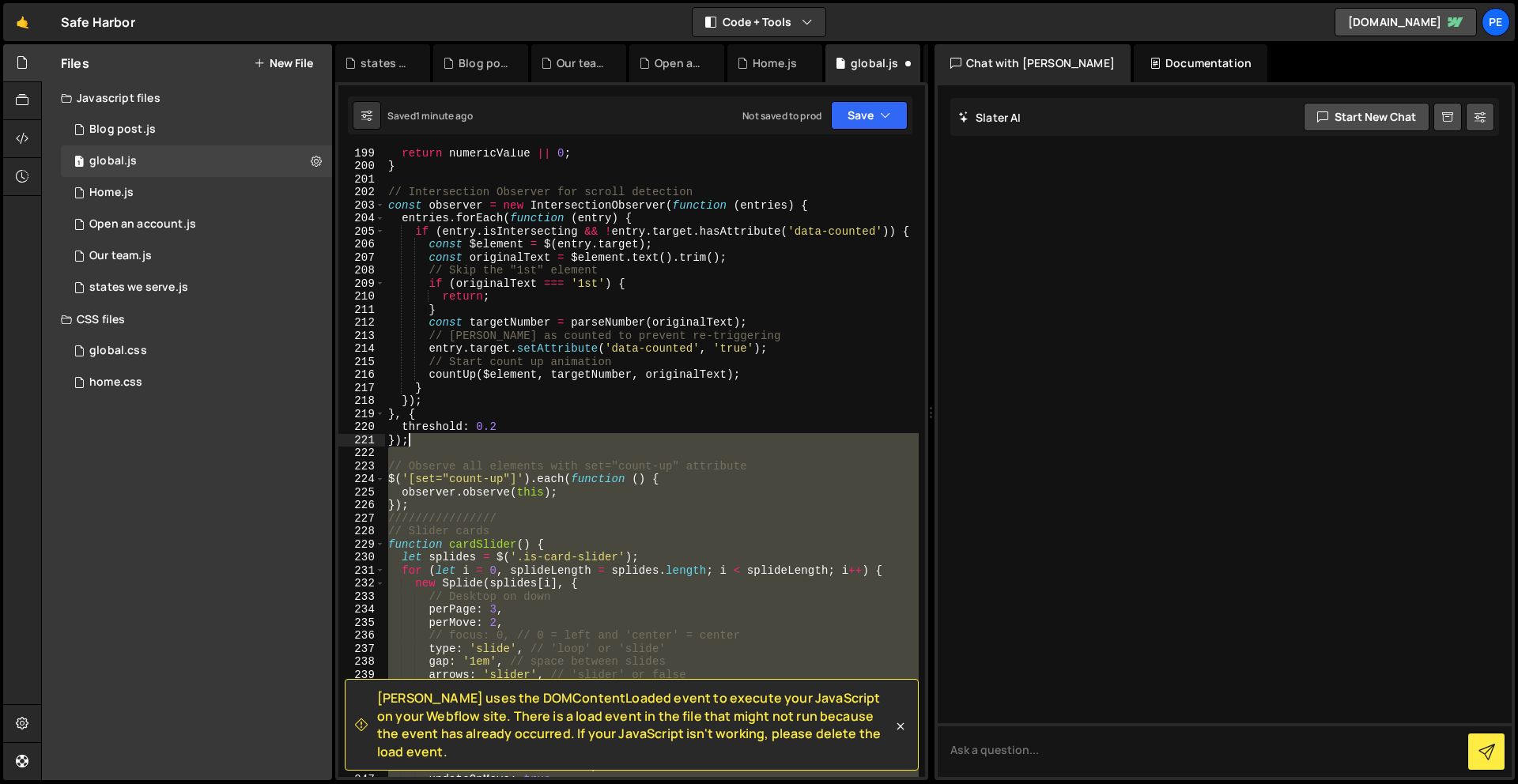
scroll to position [2630, 0]
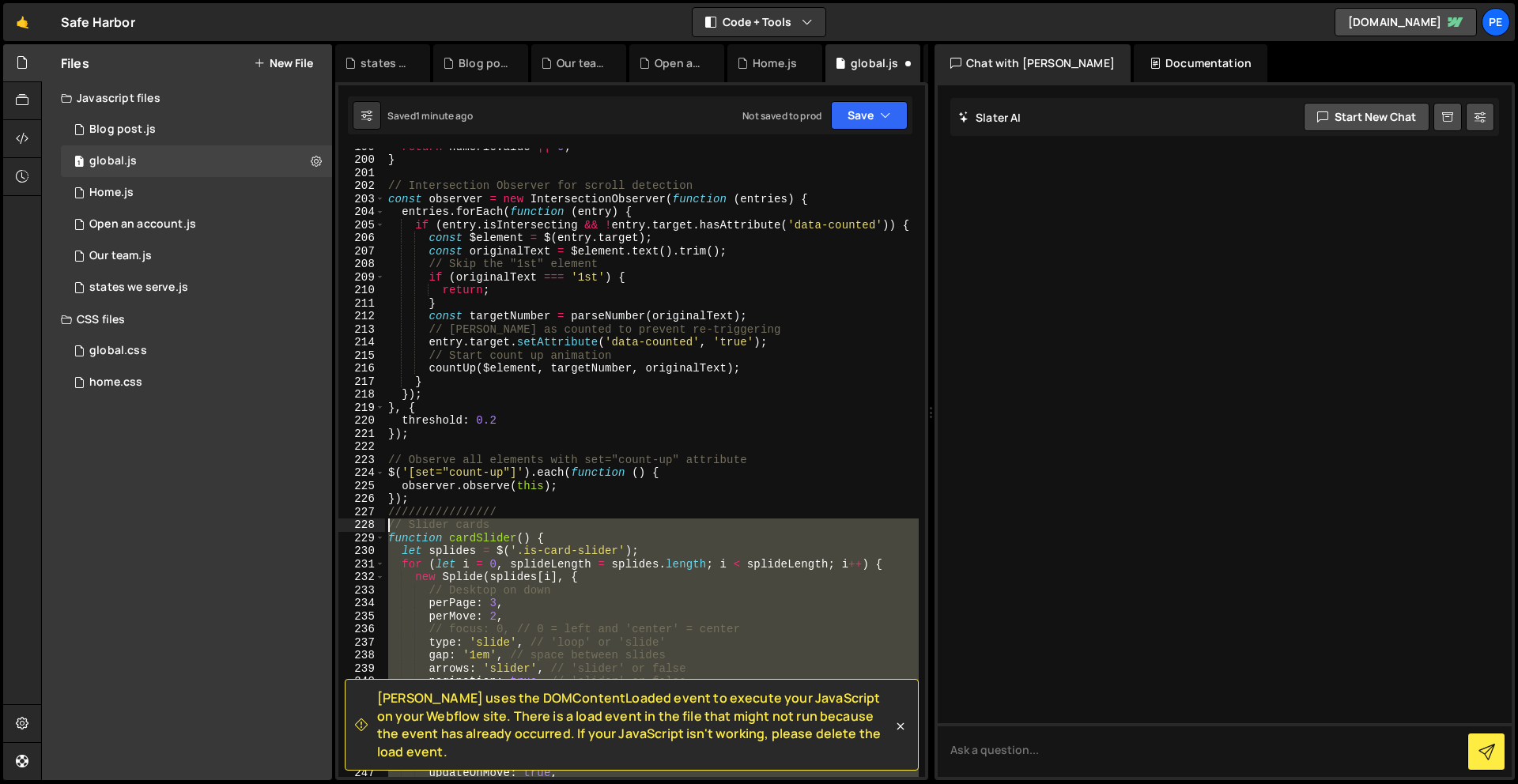
drag, startPoint x: 477, startPoint y: 671, endPoint x: 386, endPoint y: 530, distance: 167.8
click at [386, 530] on div "return numericValue || 0 ; } // Intersection Observer for scroll detection cons…" at bounding box center [652, 467] width 534 height 655
paste textarea "cardSlider();"
type textarea "cardSlider();"
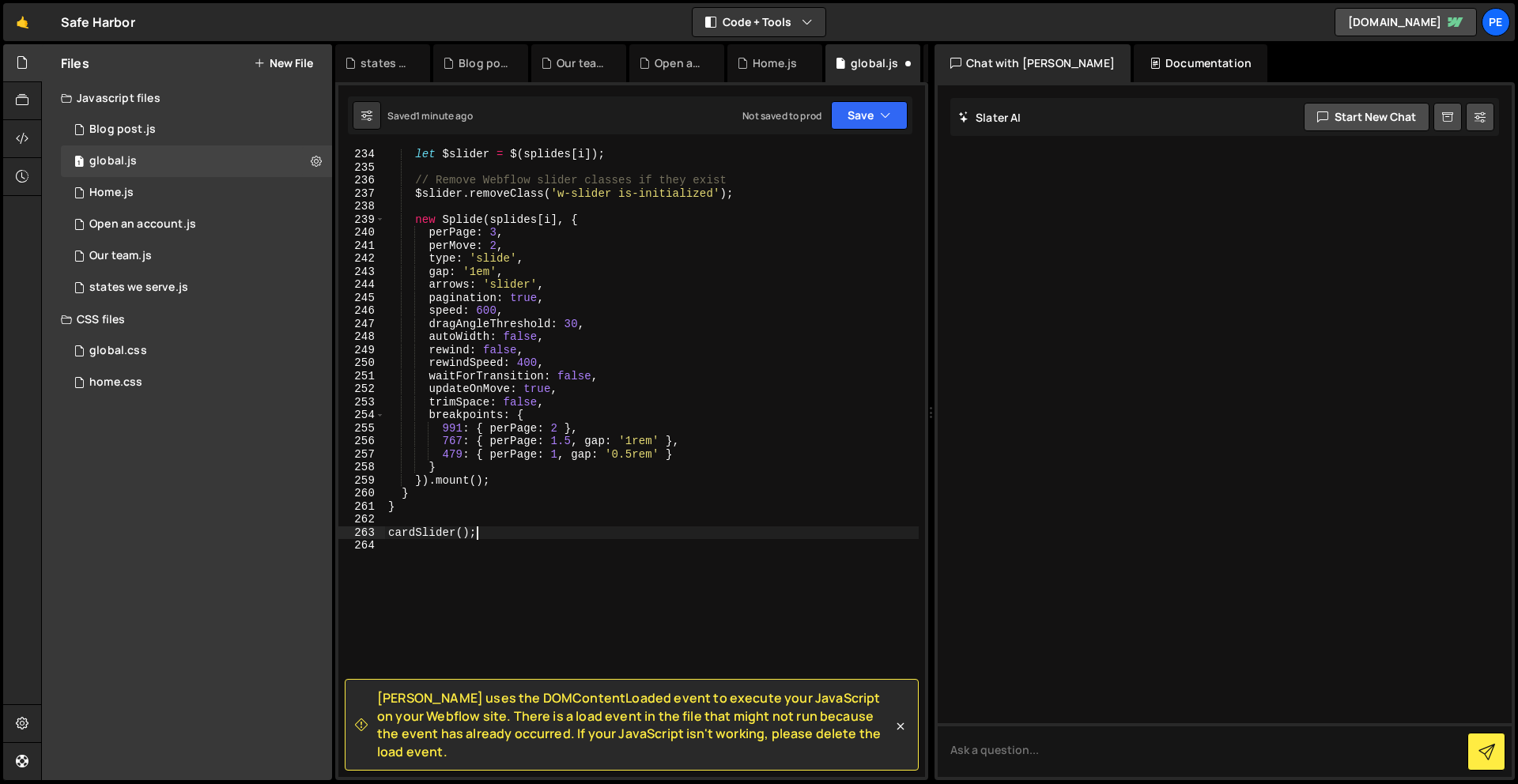
scroll to position [3078, 0]
click at [856, 113] on button "Save" at bounding box center [869, 115] width 77 height 29
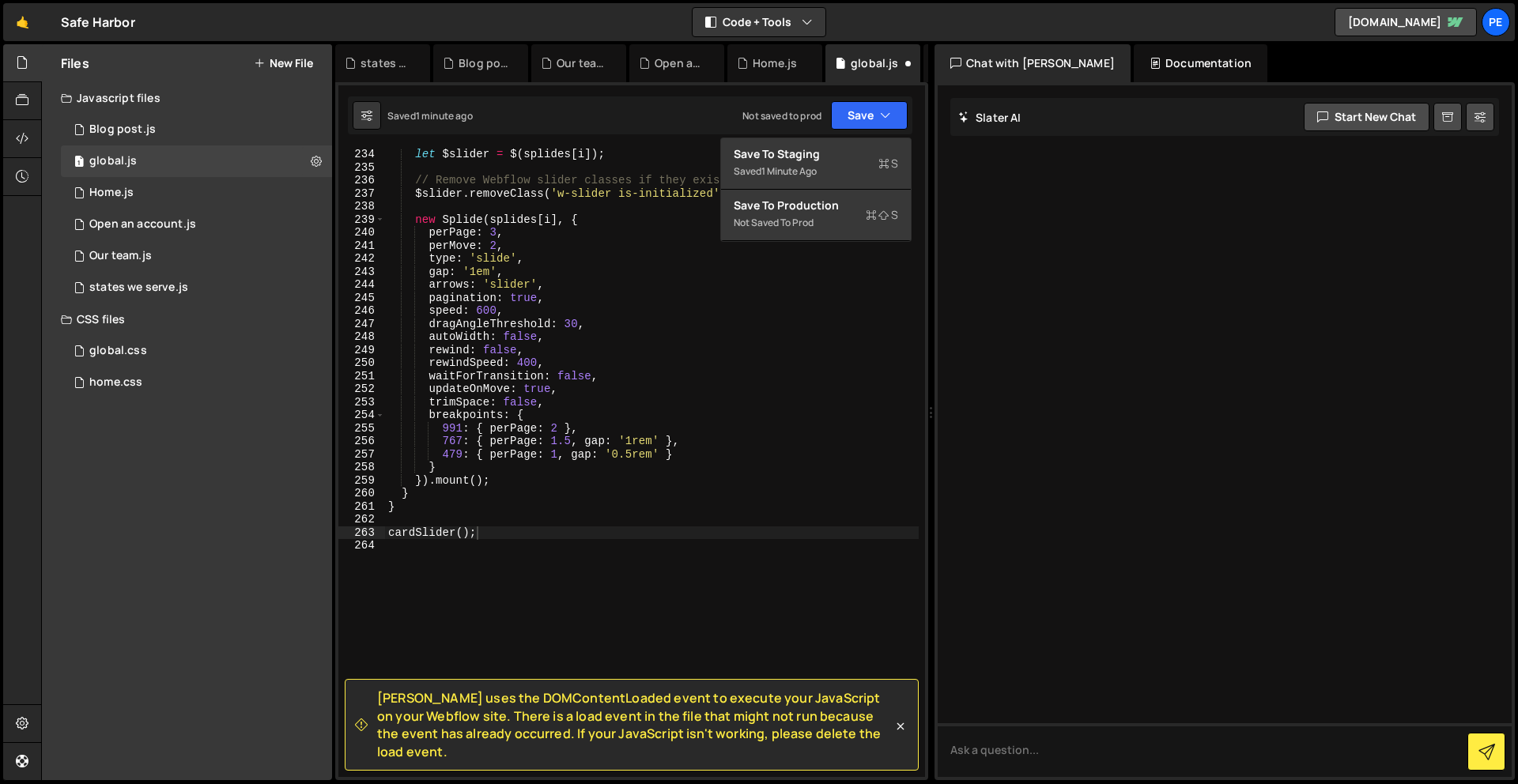
click at [851, 130] on div "Saved 1 minute ago Not saved to prod Upgrade to Edit Save Save to Staging S Sav…" at bounding box center [629, 115] width 564 height 38
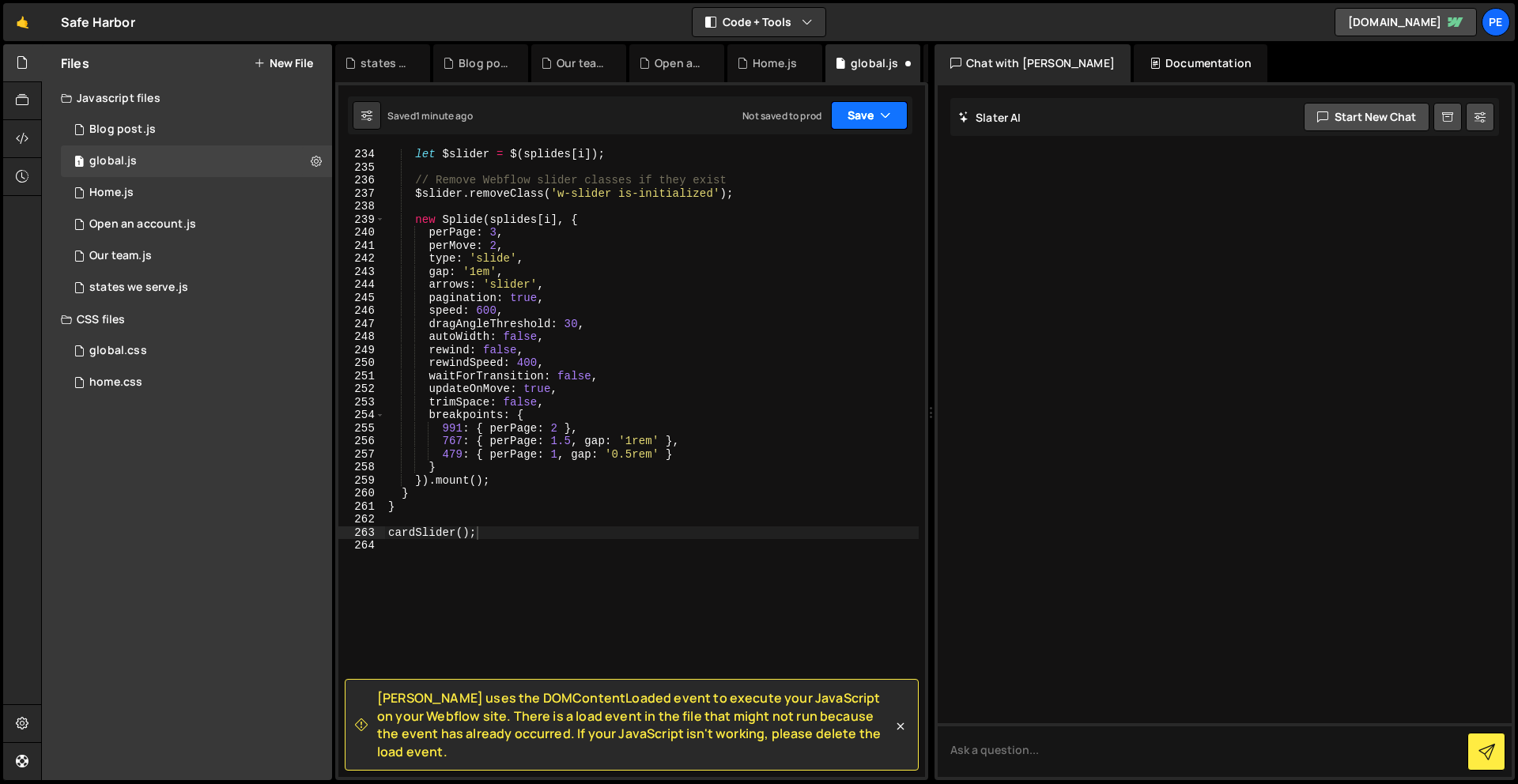
click at [863, 112] on button "Save" at bounding box center [869, 115] width 77 height 29
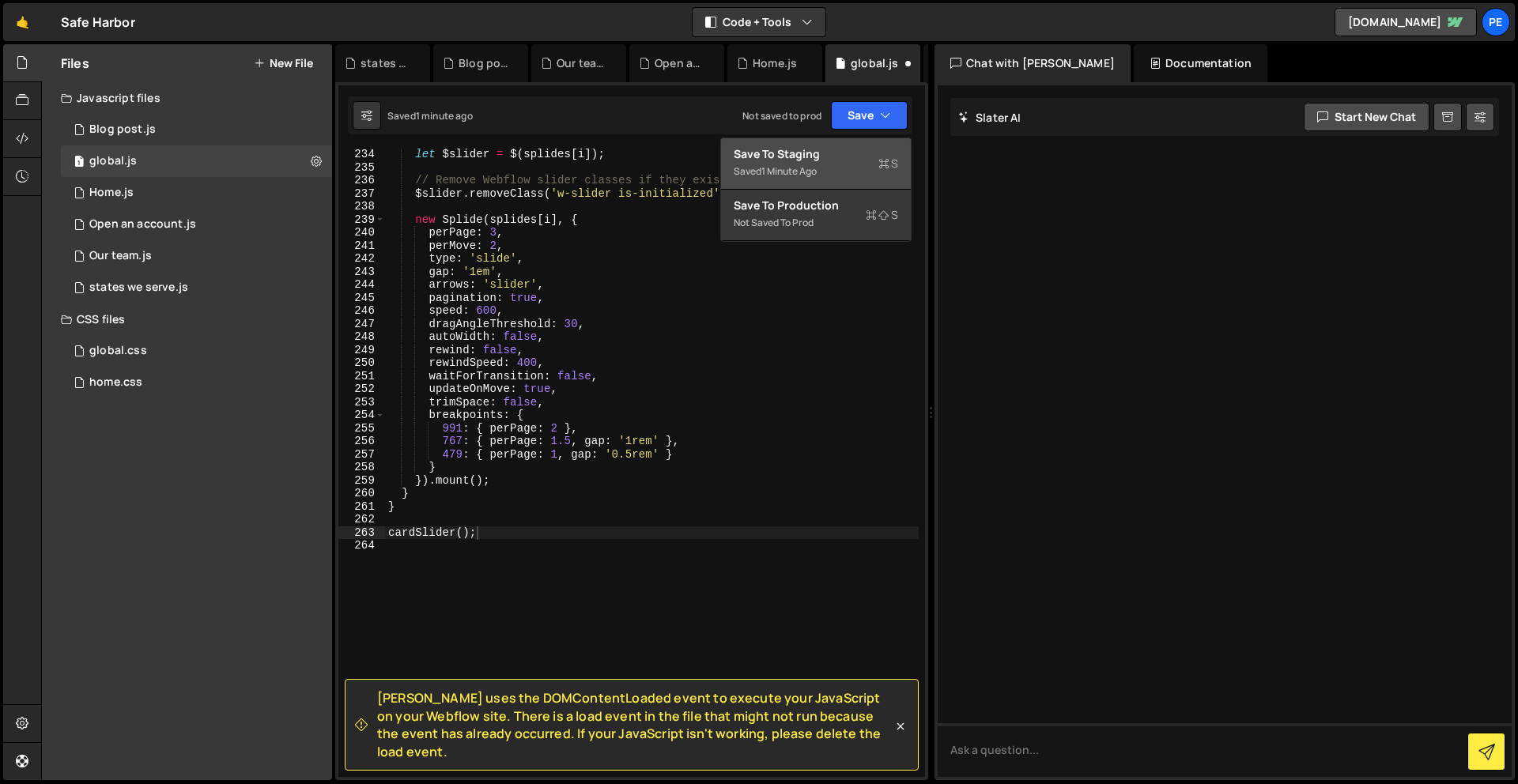
click at [854, 151] on div "Save to Staging S" at bounding box center [816, 154] width 165 height 16
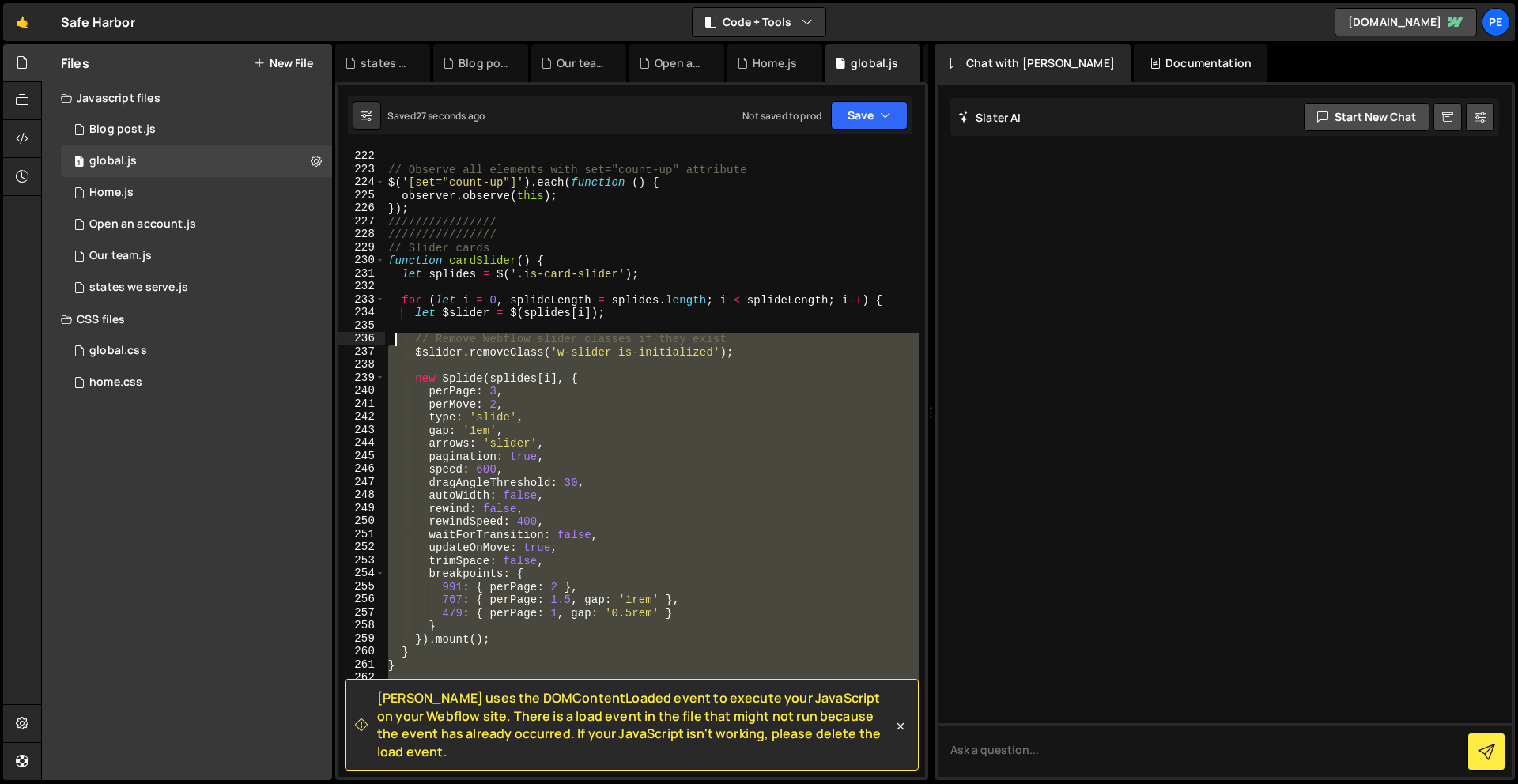
scroll to position [2926, 0]
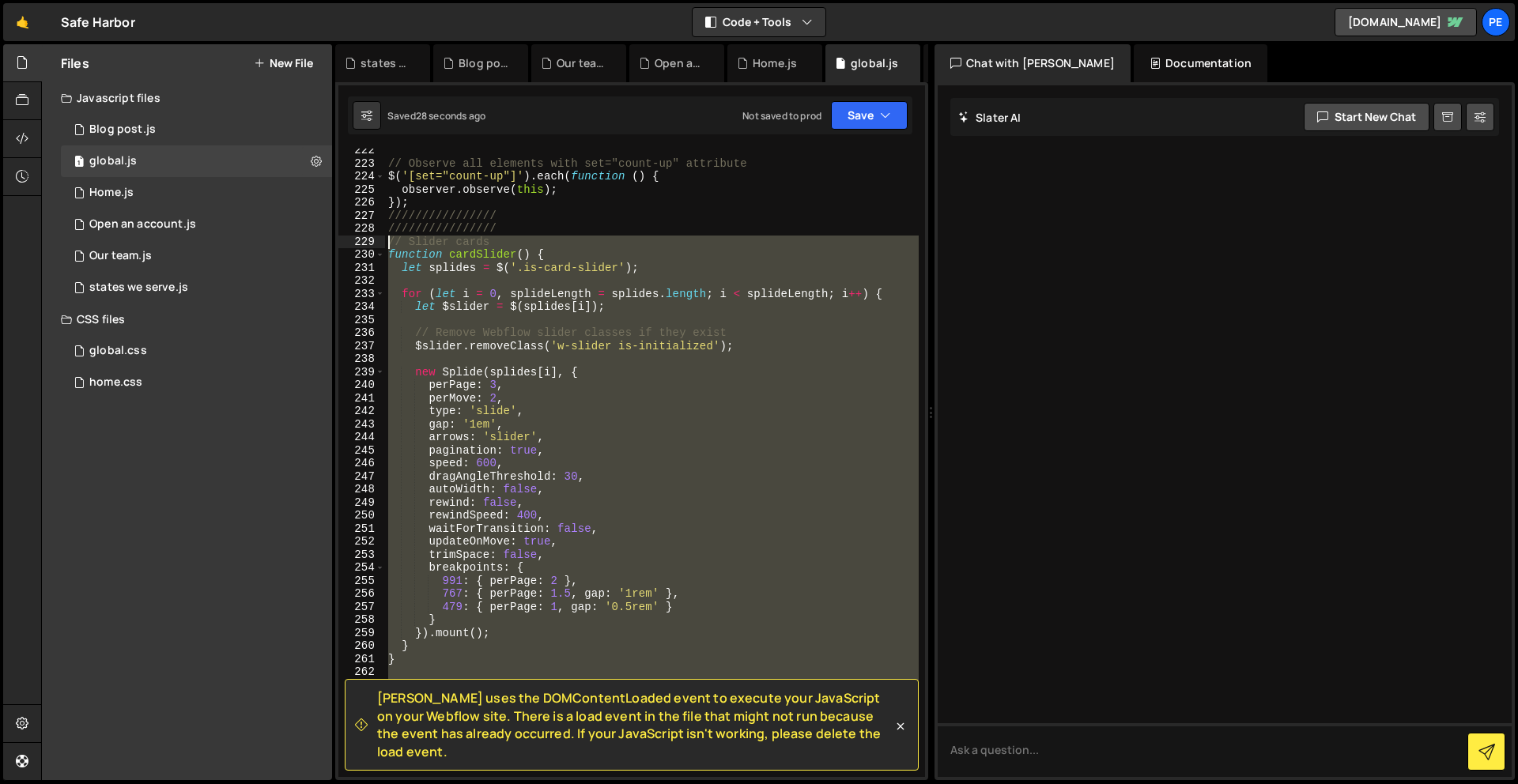
drag, startPoint x: 454, startPoint y: 579, endPoint x: 381, endPoint y: 246, distance: 340.9
click at [381, 246] on div "222 223 224 225 226 227 228 229 230 231 232 233 234 235 236 237 238 239 240 241…" at bounding box center [630, 463] width 586 height 628
paste textarea "cardSlider();"
type textarea "cardSlider();"
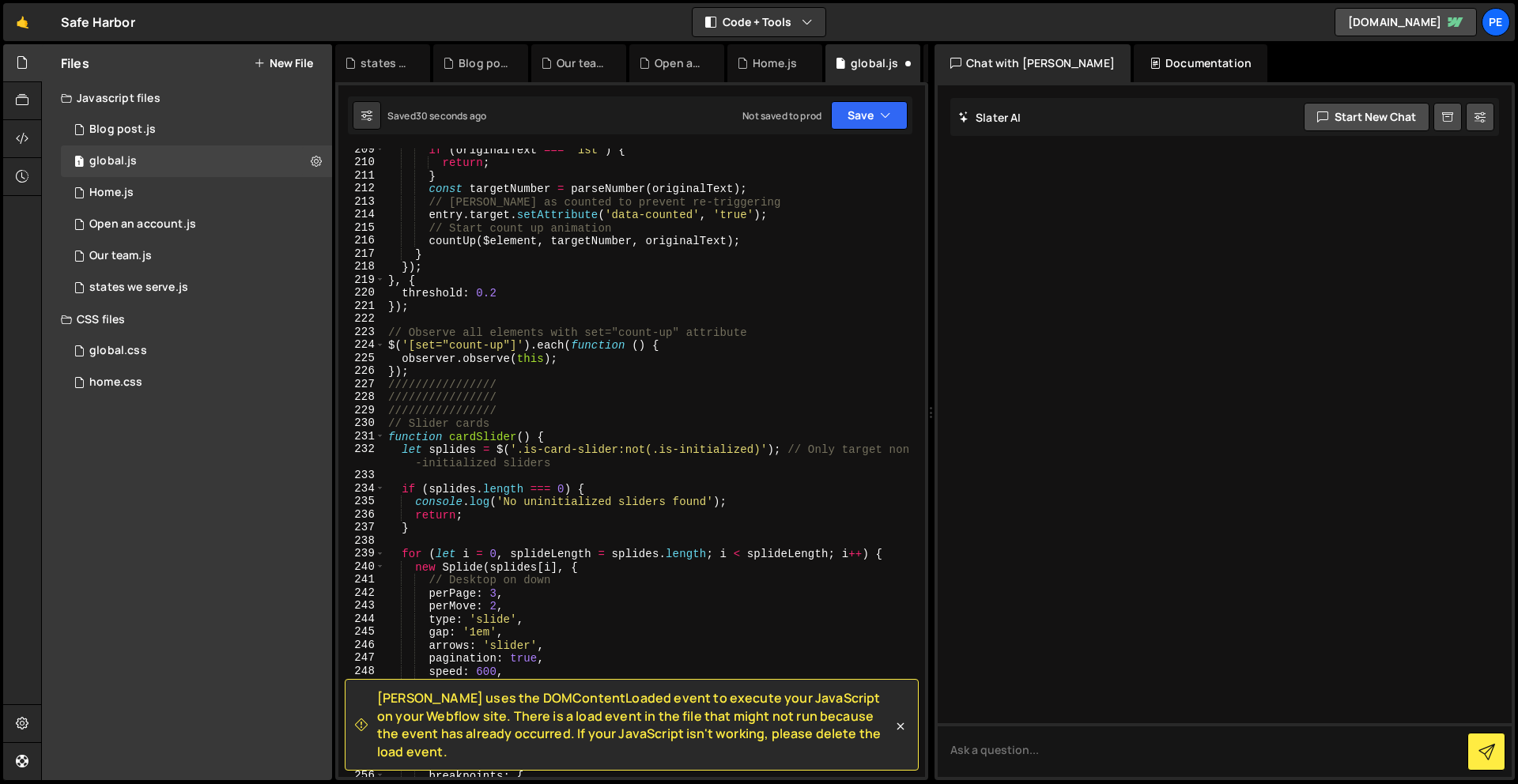
scroll to position [2757, 0]
click at [867, 111] on button "Save" at bounding box center [869, 115] width 77 height 29
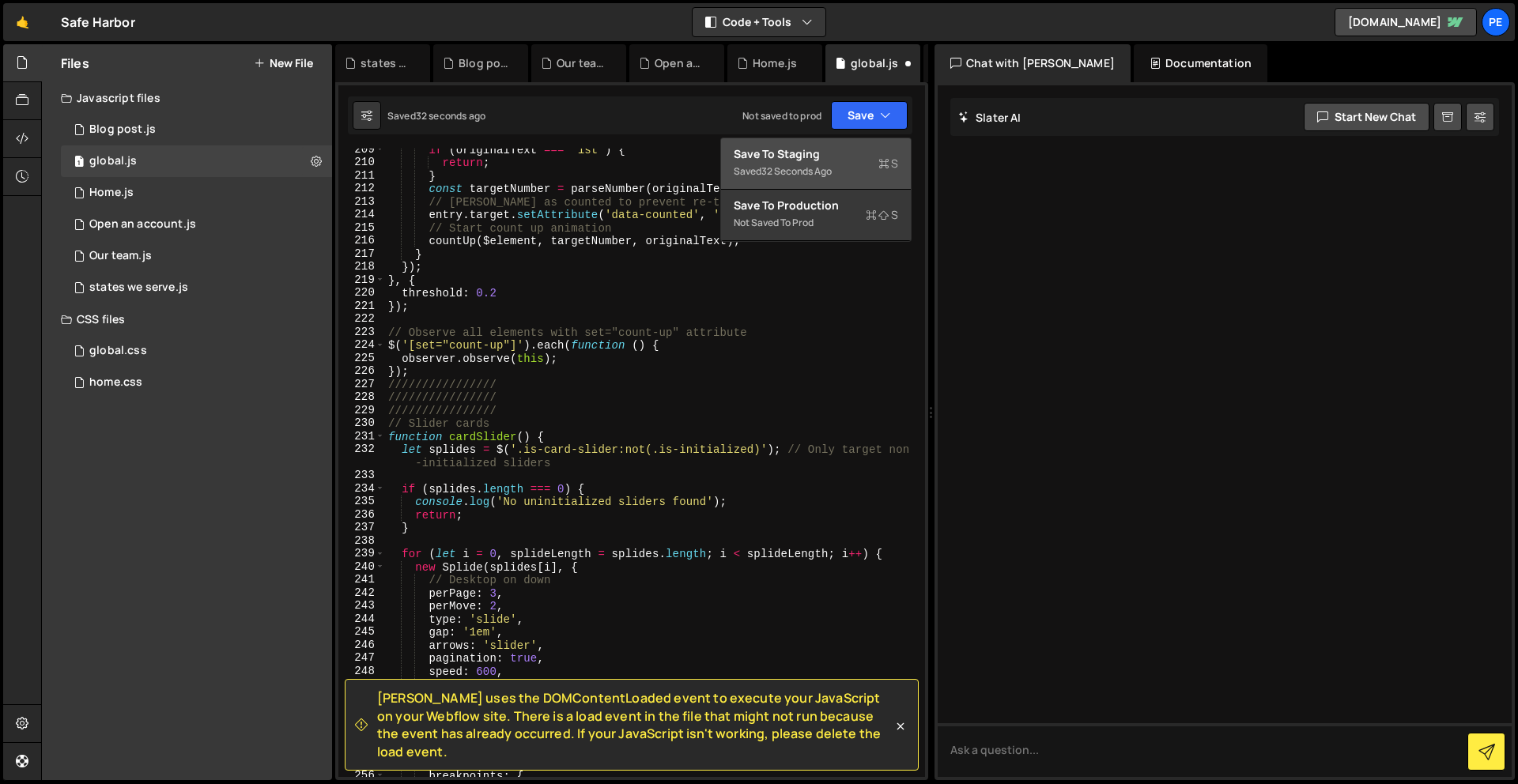
click at [783, 146] on button "Save to Staging S Saved 32 seconds ago" at bounding box center [816, 163] width 190 height 51
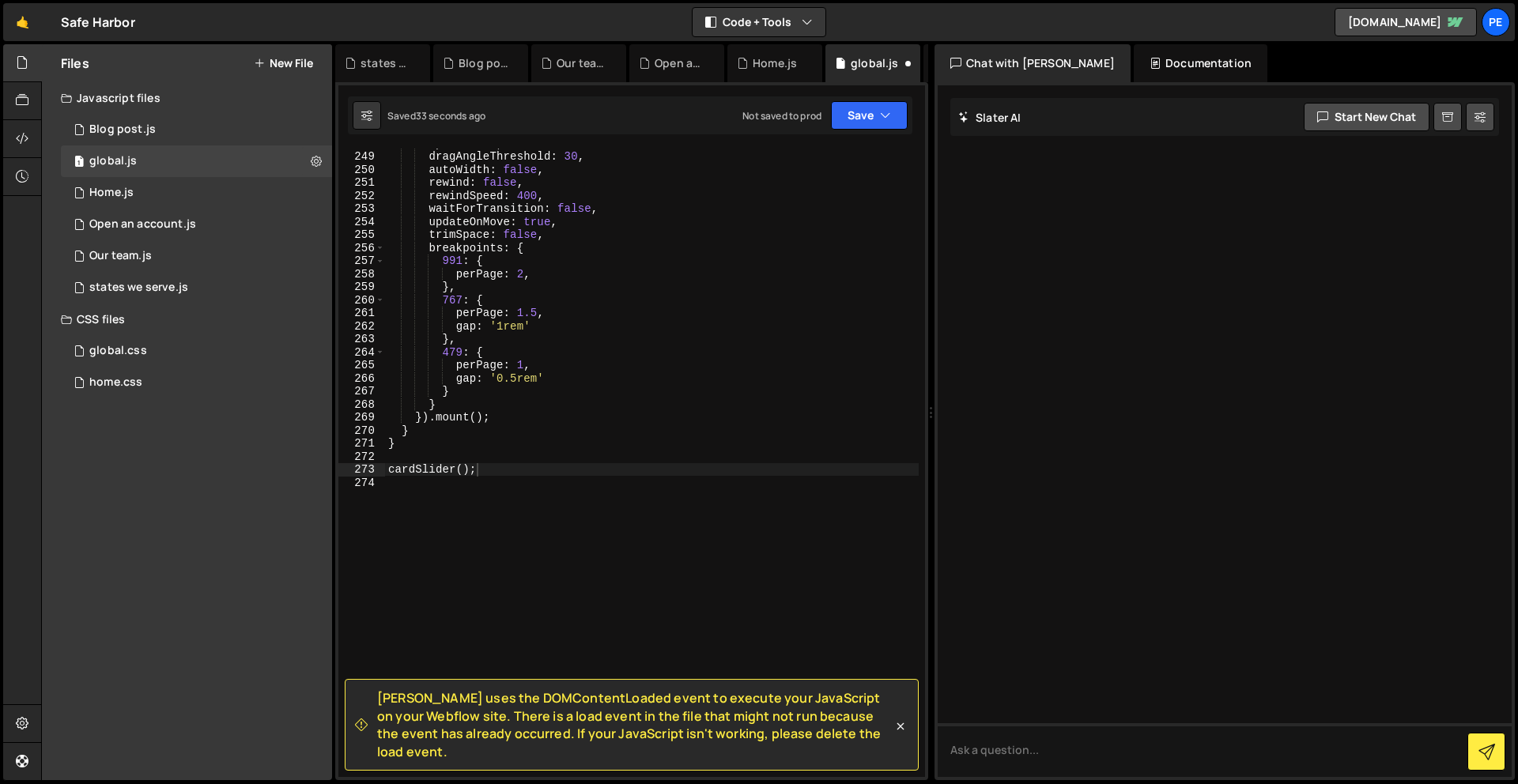
scroll to position [3285, 0]
click at [577, 547] on div "speed : 600 , dragAngleThreshold : 30 , autoWidth : false , rewind : false , re…" at bounding box center [652, 464] width 534 height 655
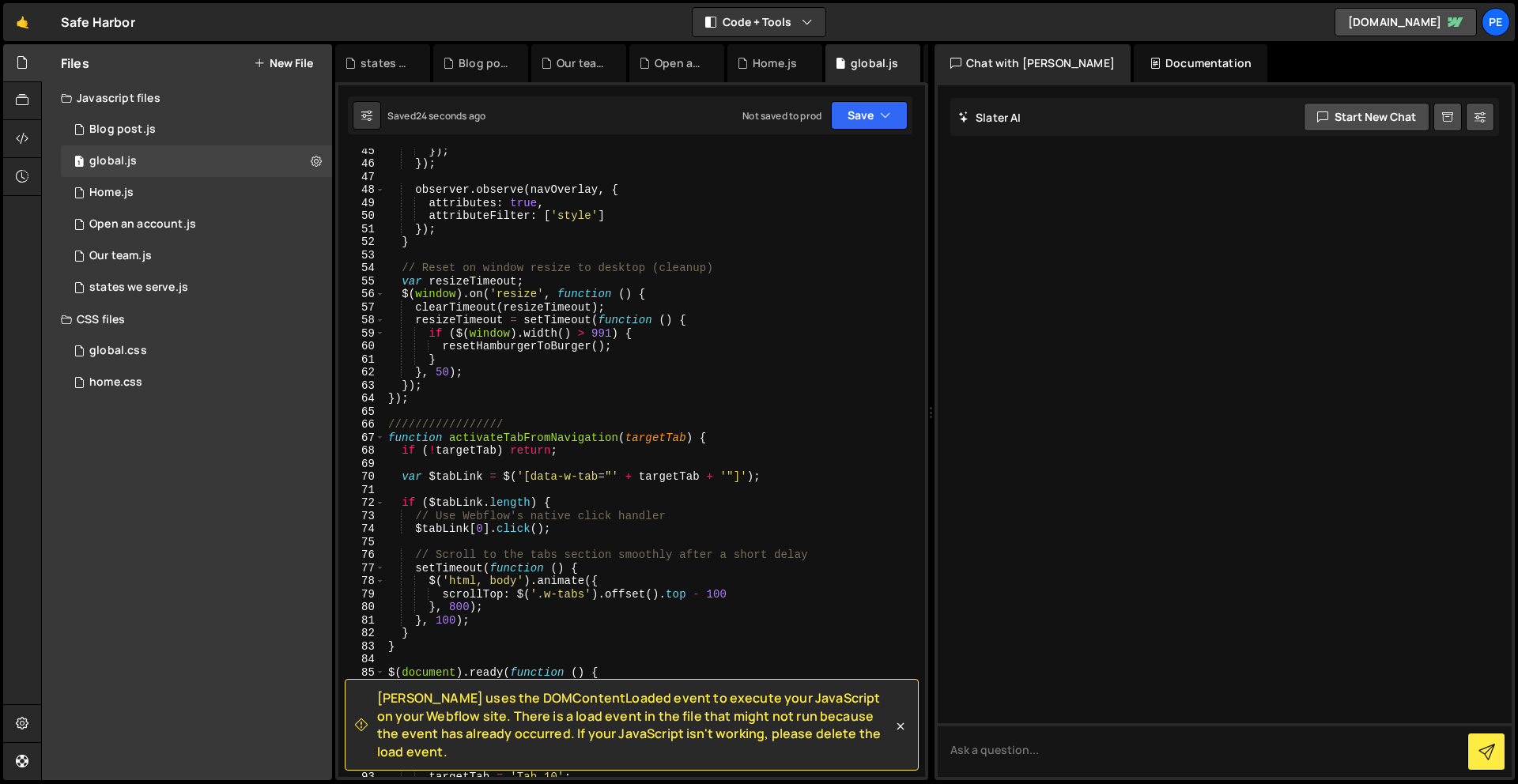
scroll to position [0, 0]
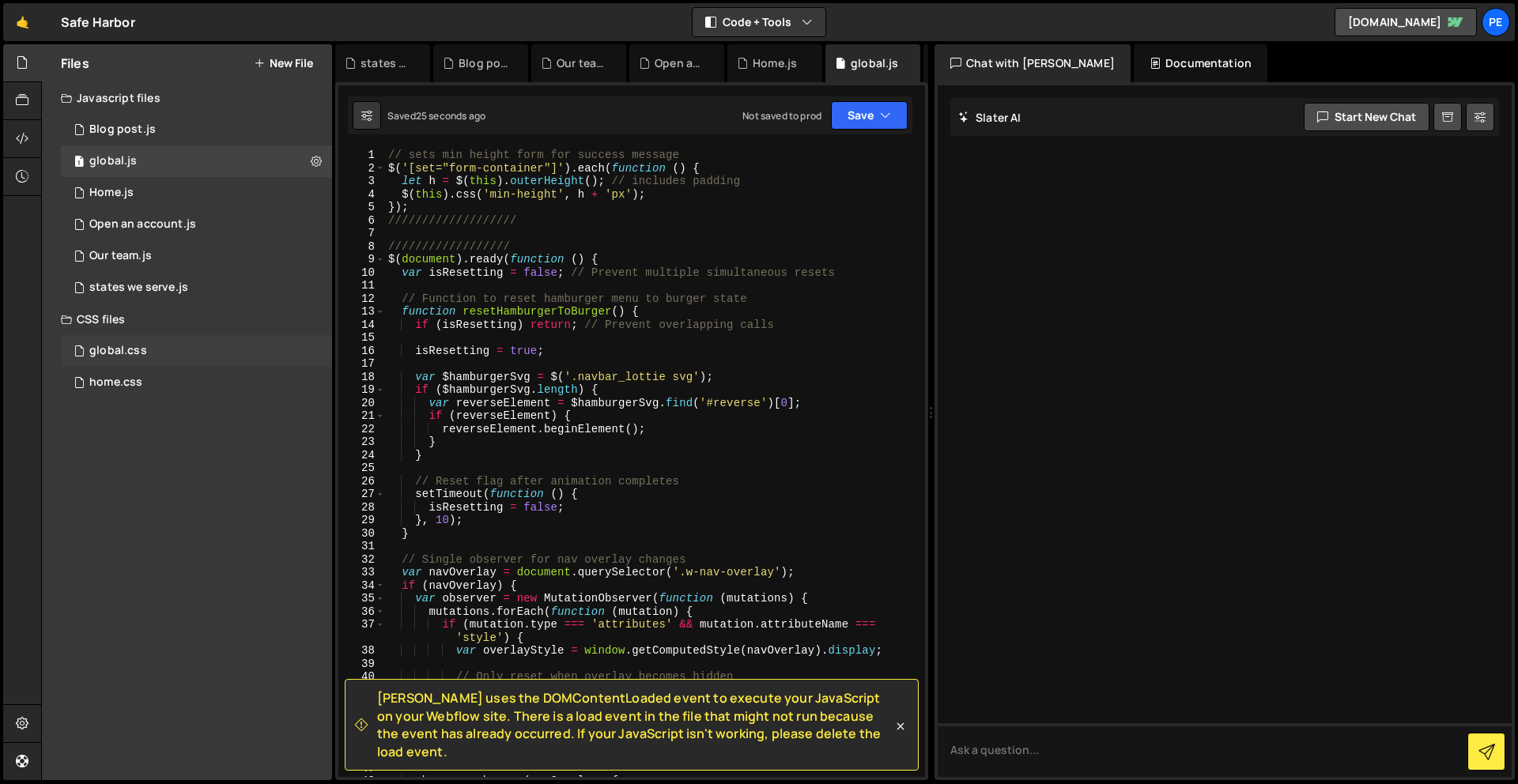
click at [154, 342] on div "global.css 0" at bounding box center [196, 351] width 271 height 32
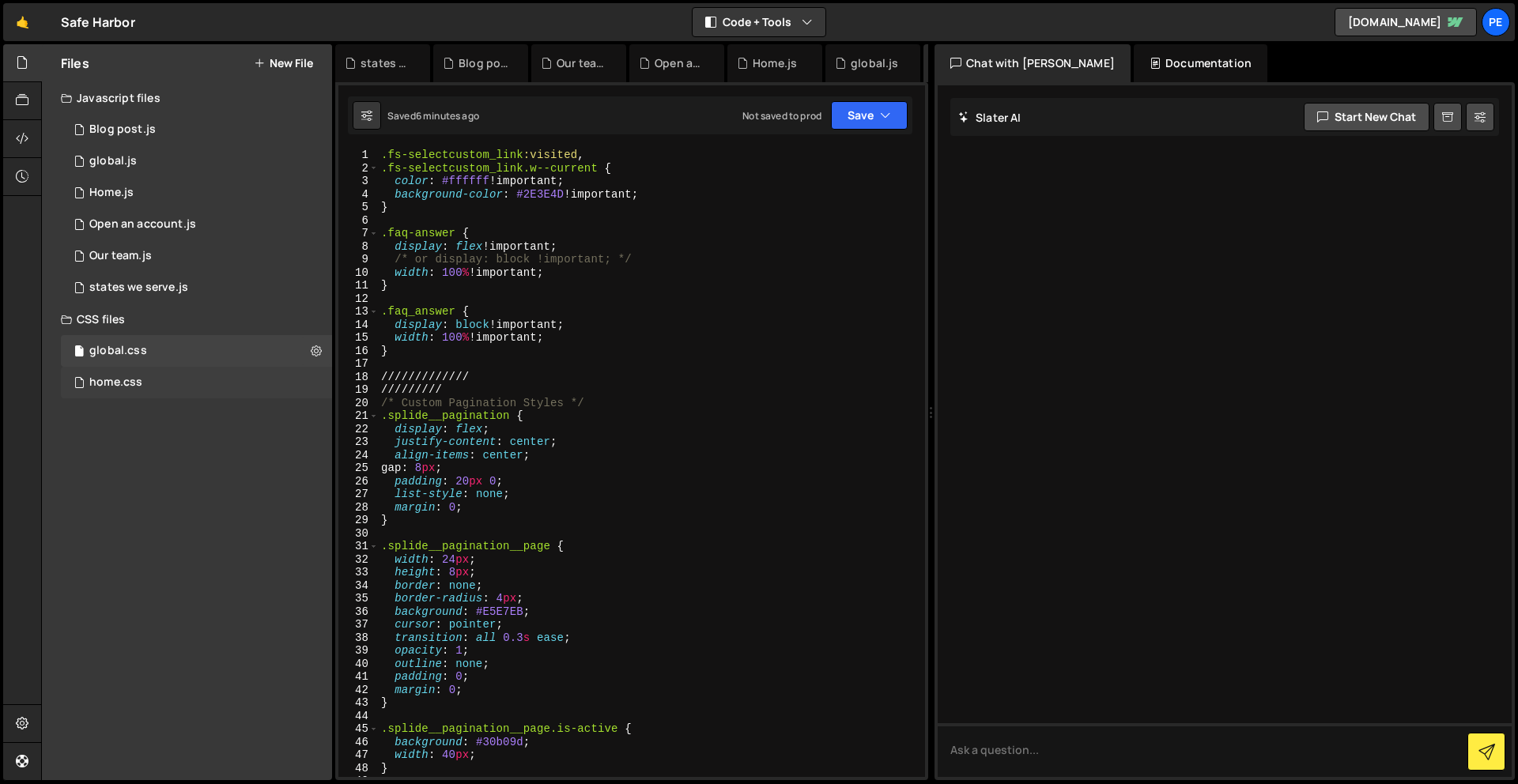
click at [123, 376] on div "home.css" at bounding box center [116, 382] width 53 height 14
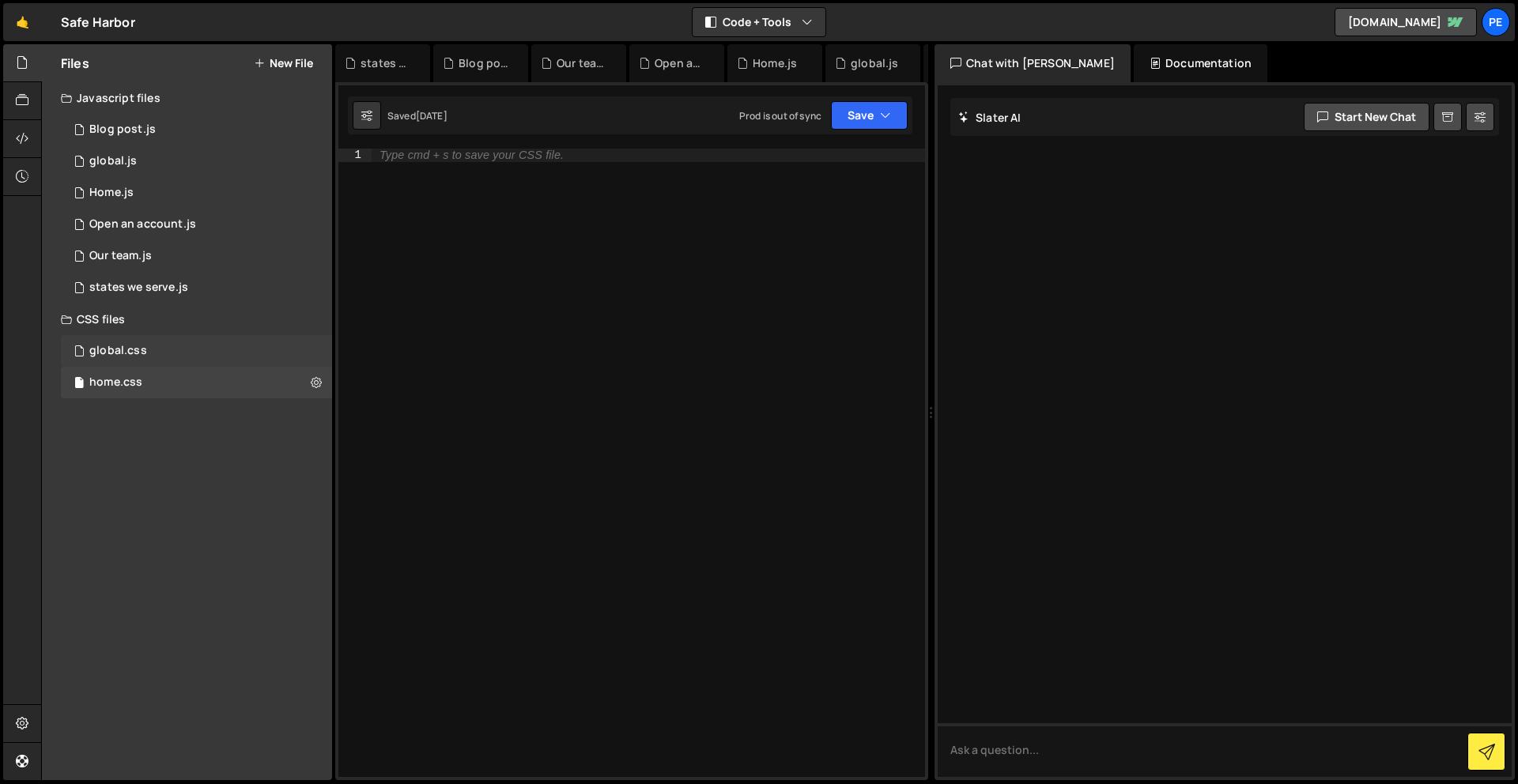
click at [136, 349] on div "global.css" at bounding box center [118, 351] width 58 height 14
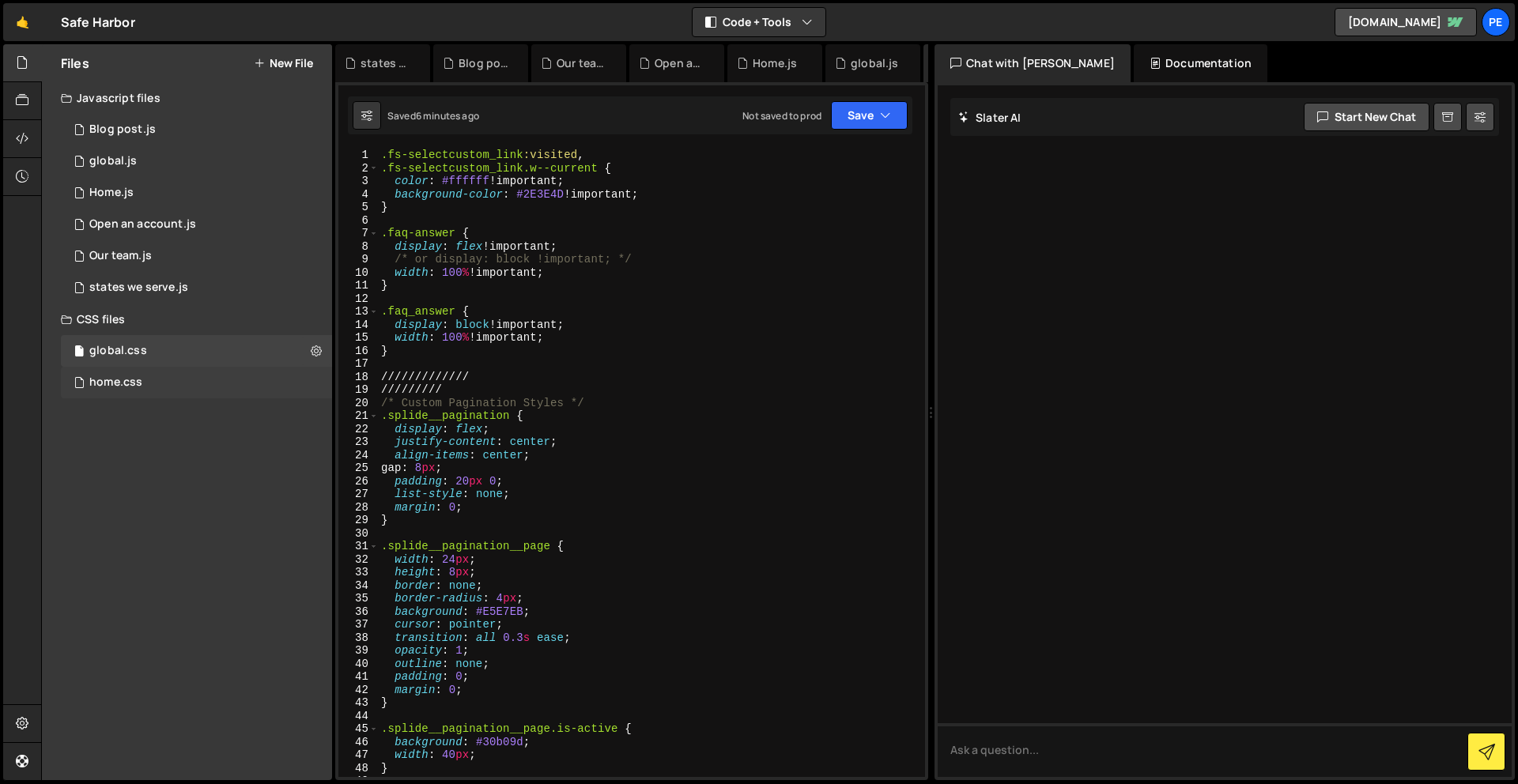
click at [136, 372] on div "home.css 0" at bounding box center [196, 382] width 271 height 32
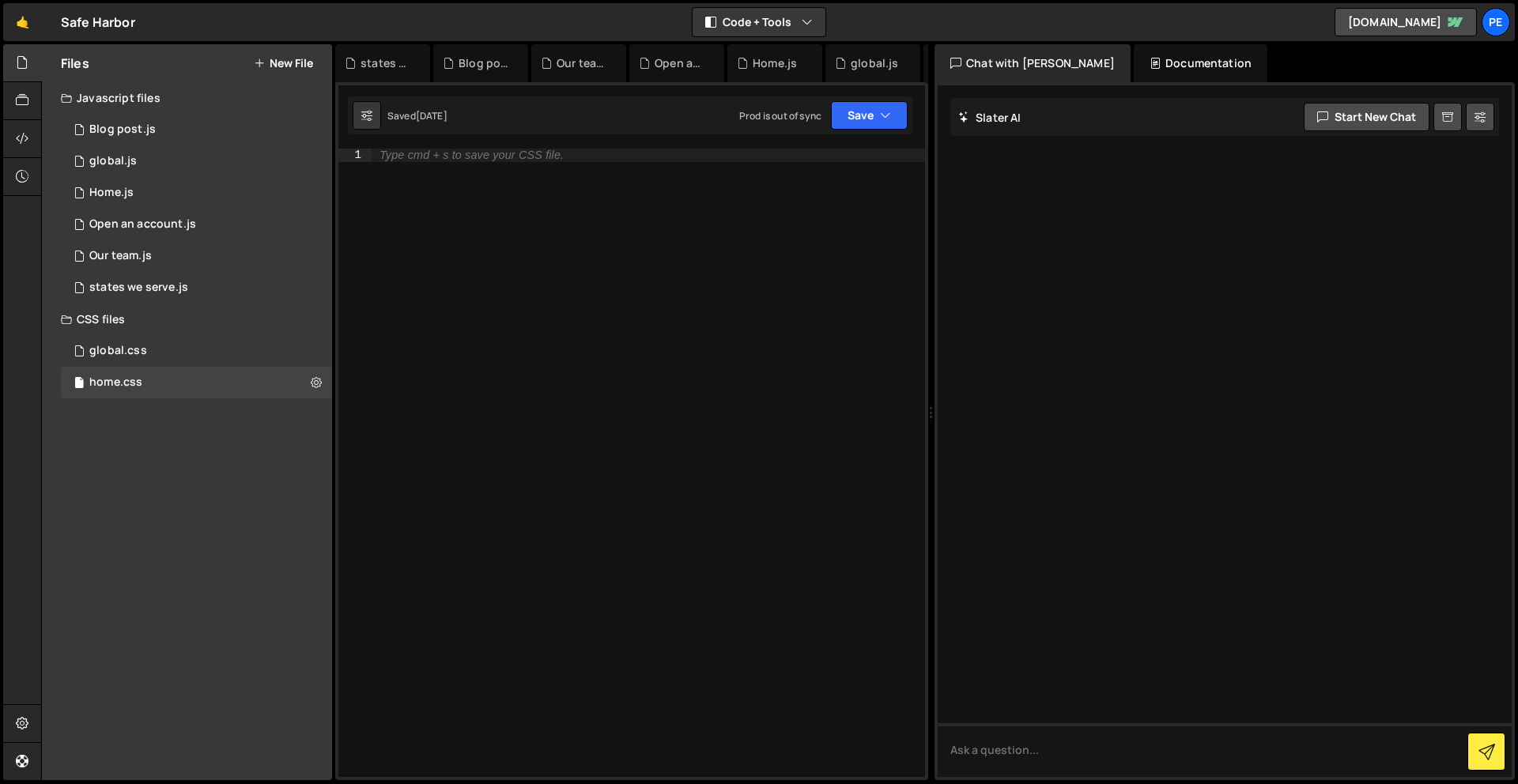
click at [777, 238] on div "Type cmd + s to save your CSS file." at bounding box center [648, 476] width 554 height 655
click at [159, 244] on div "1 Our team.js 0" at bounding box center [196, 256] width 271 height 32
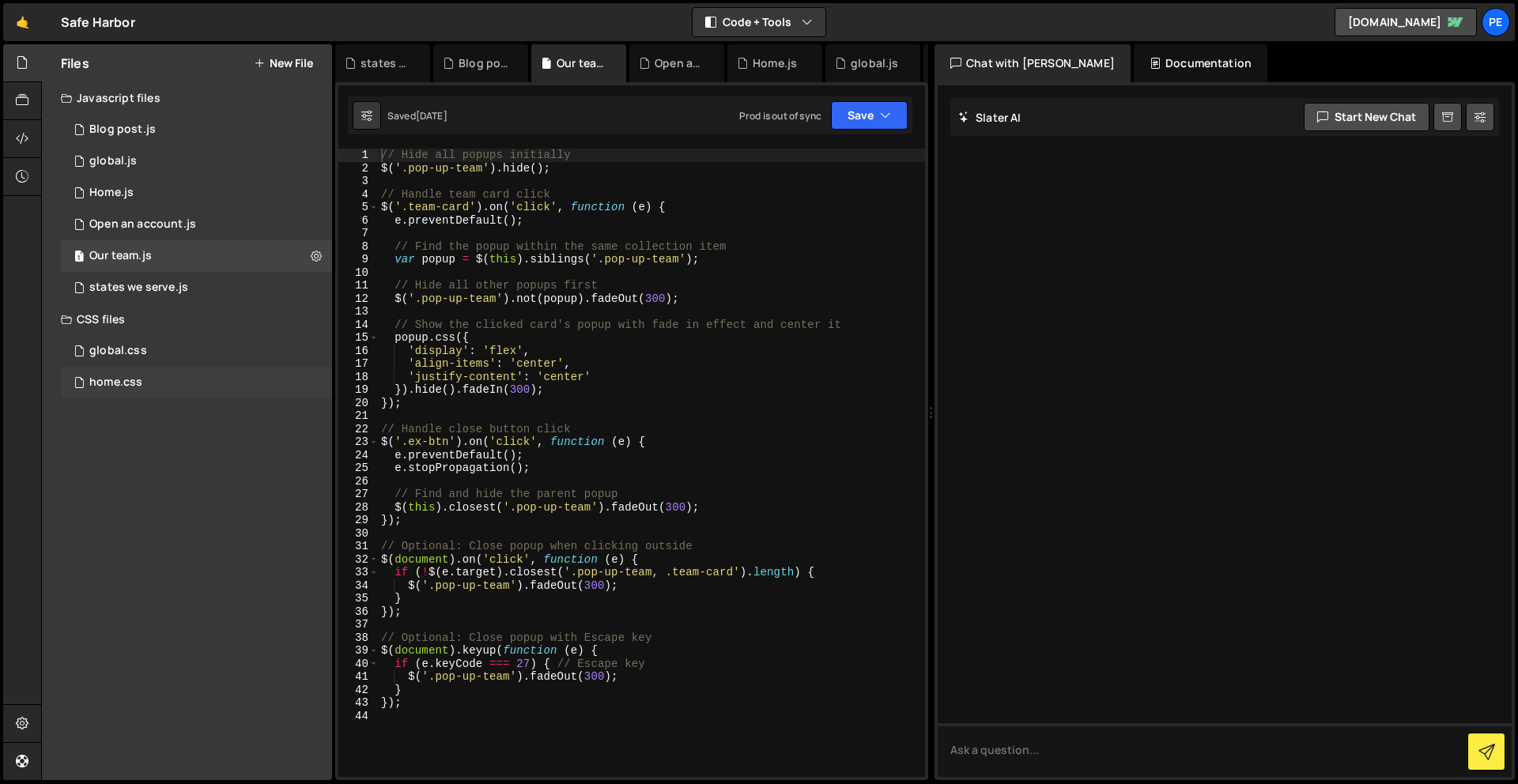
click at [147, 374] on div "home.css 0" at bounding box center [196, 382] width 271 height 32
